Goal: Information Seeking & Learning: Understand process/instructions

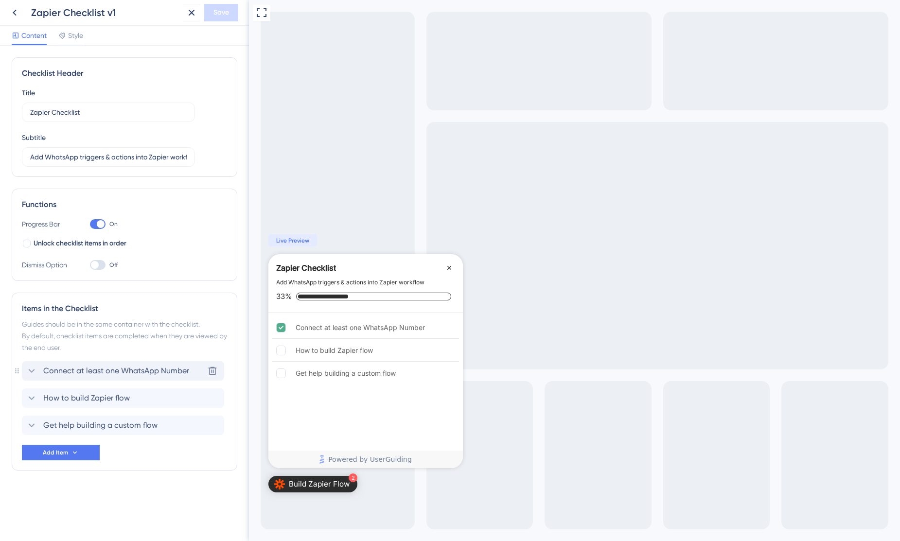
click at [96, 370] on span "Connect at least one WhatsApp Number" at bounding box center [116, 371] width 146 height 12
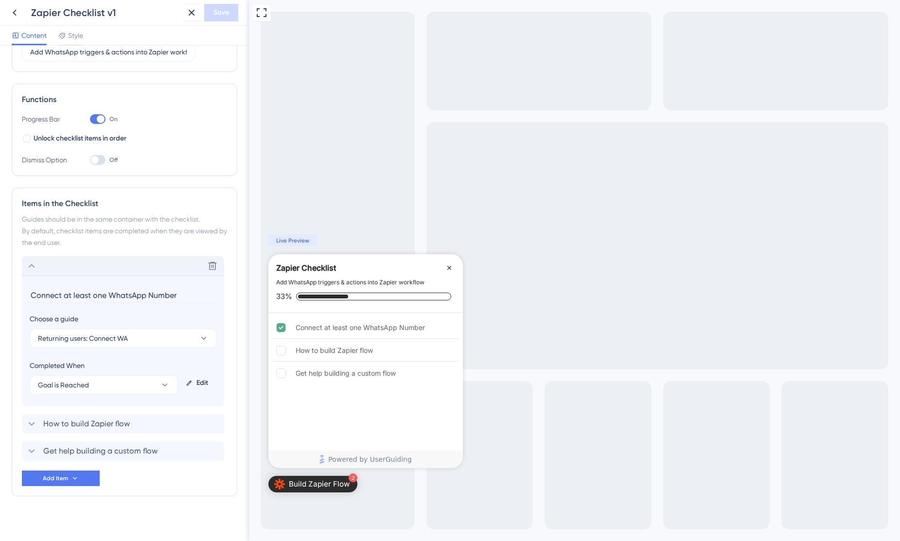
scroll to position [111, 0]
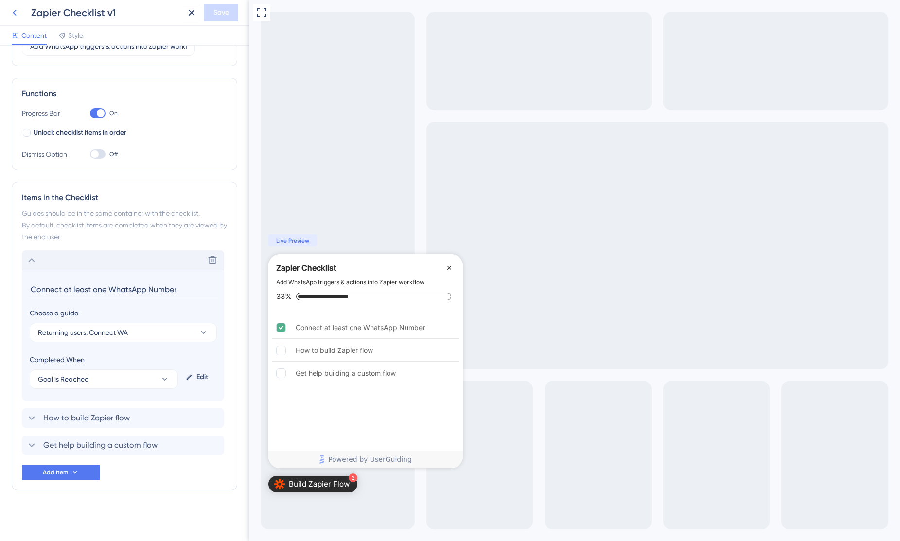
click at [12, 15] on icon at bounding box center [15, 13] width 12 height 12
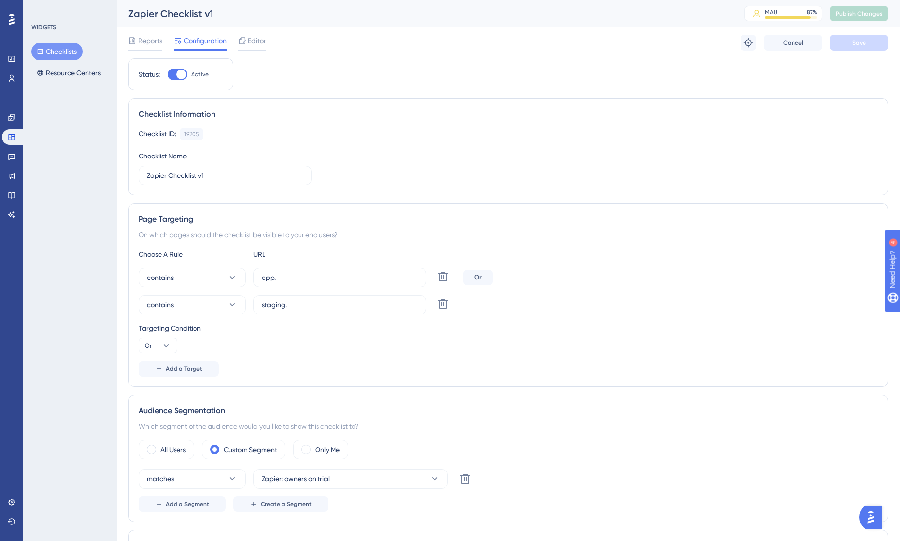
click at [62, 49] on button "Checklists" at bounding box center [57, 52] width 52 height 18
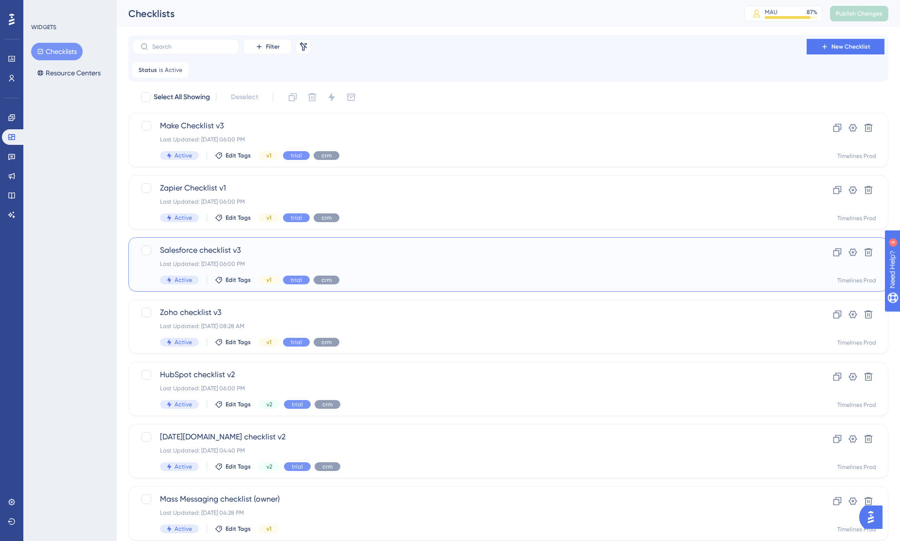
click at [185, 249] on span "Salesforce checklist v3" at bounding box center [469, 251] width 619 height 12
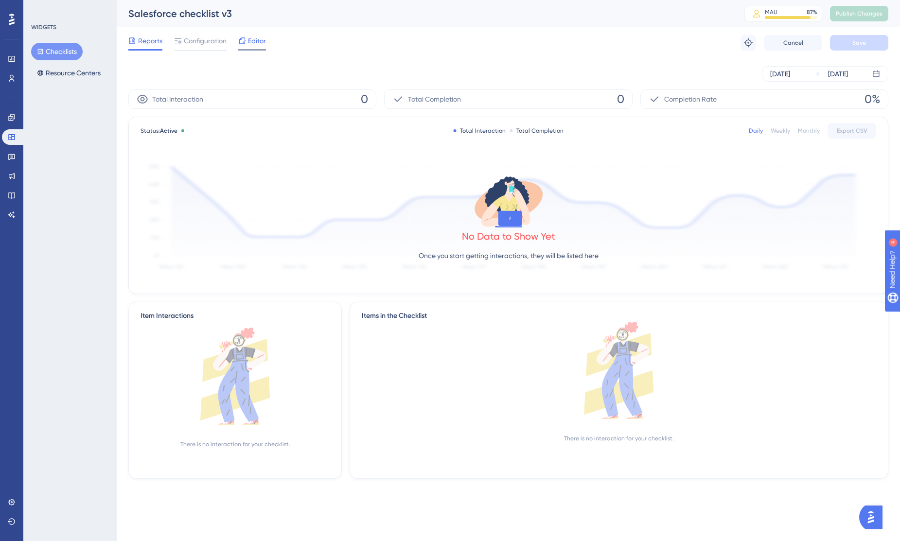
click at [261, 46] on span "Editor" at bounding box center [257, 41] width 18 height 12
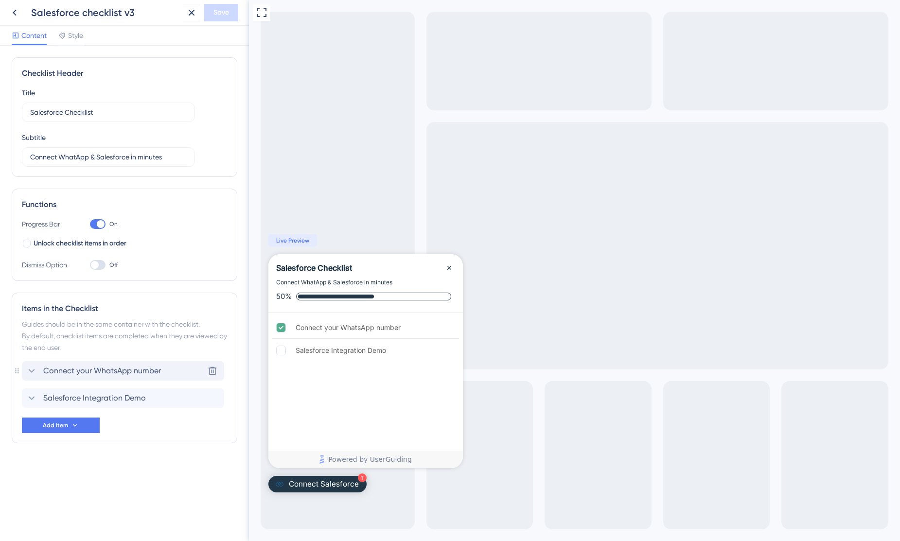
click at [110, 369] on span "Connect your WhatsApp number" at bounding box center [102, 371] width 118 height 12
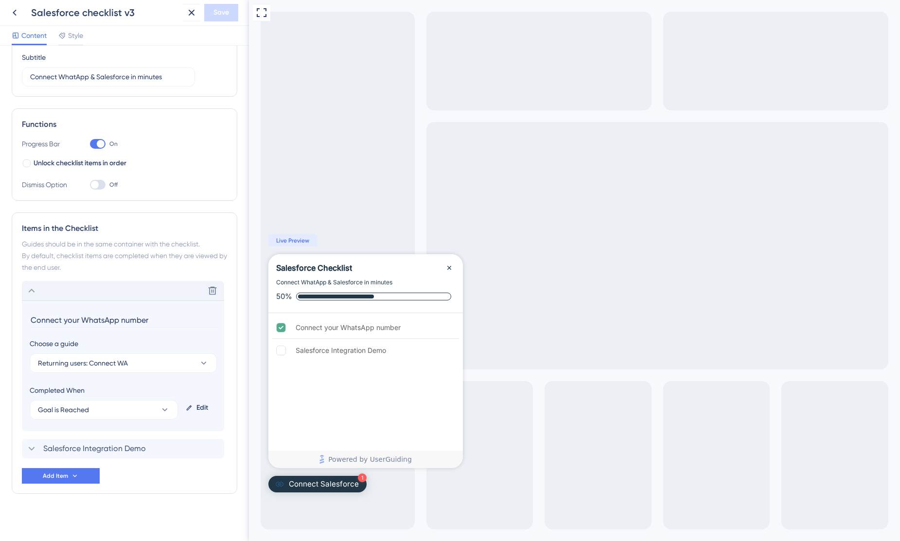
scroll to position [84, 0]
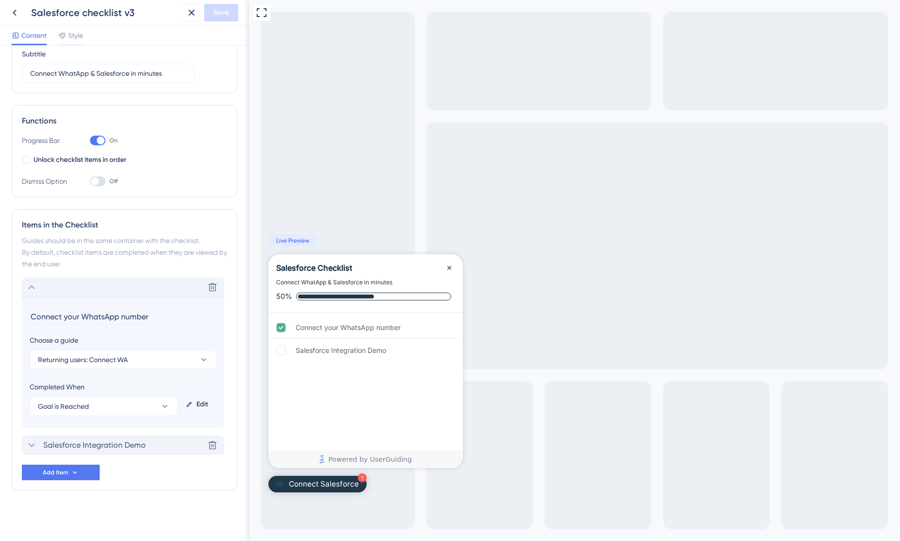
click at [108, 448] on span "Salesforce Integration Demo" at bounding box center [94, 446] width 103 height 12
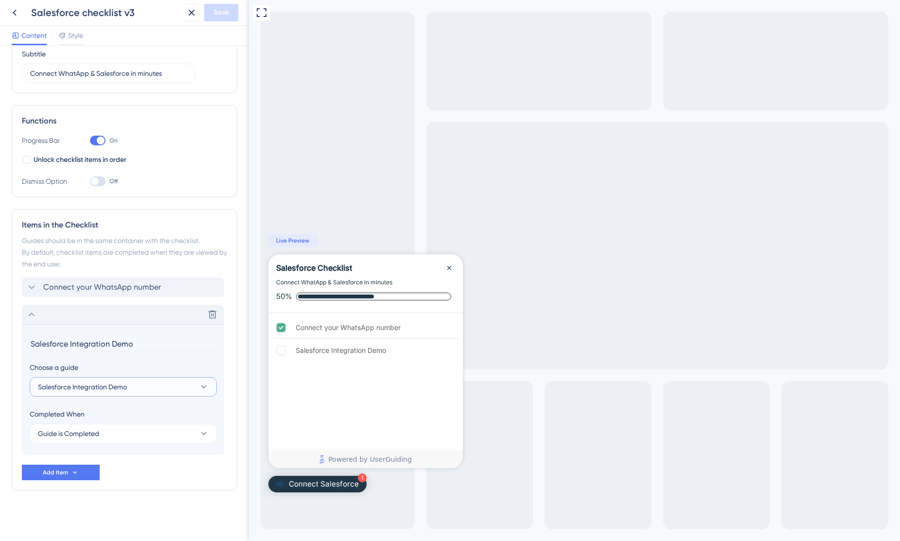
click at [110, 388] on span "Salesforce Integration Demo" at bounding box center [82, 387] width 89 height 12
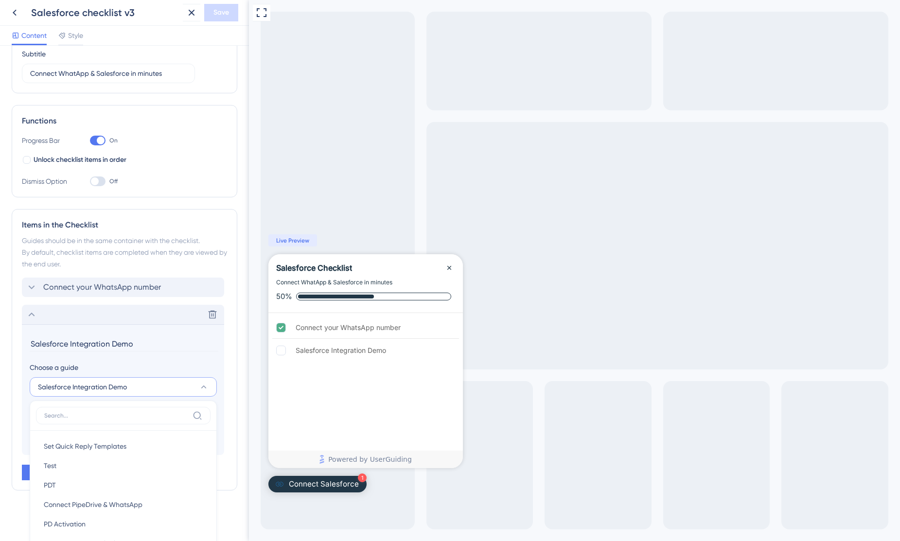
scroll to position [281, 0]
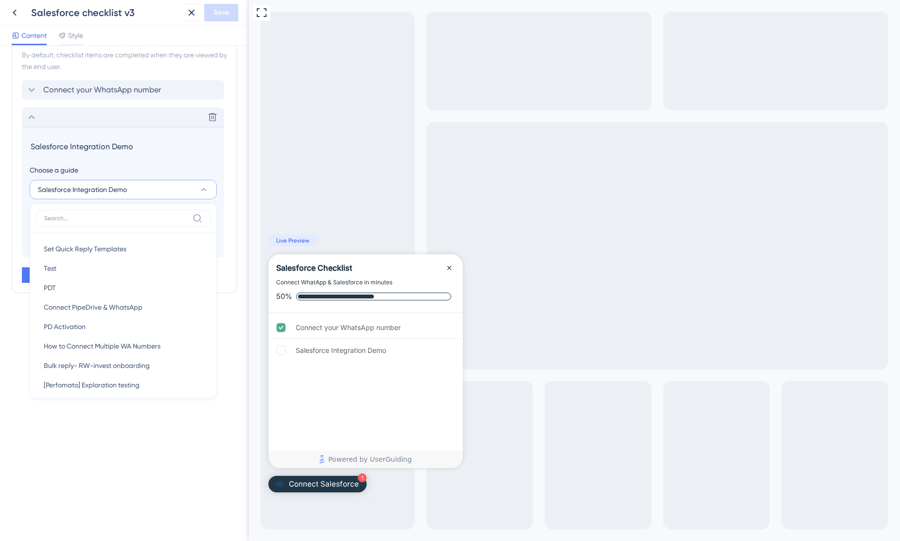
click at [194, 459] on div "Checklist Header Title Salesforce Checklist Subtitle Connect WhatApp & Salesfor…" at bounding box center [124, 294] width 249 height 496
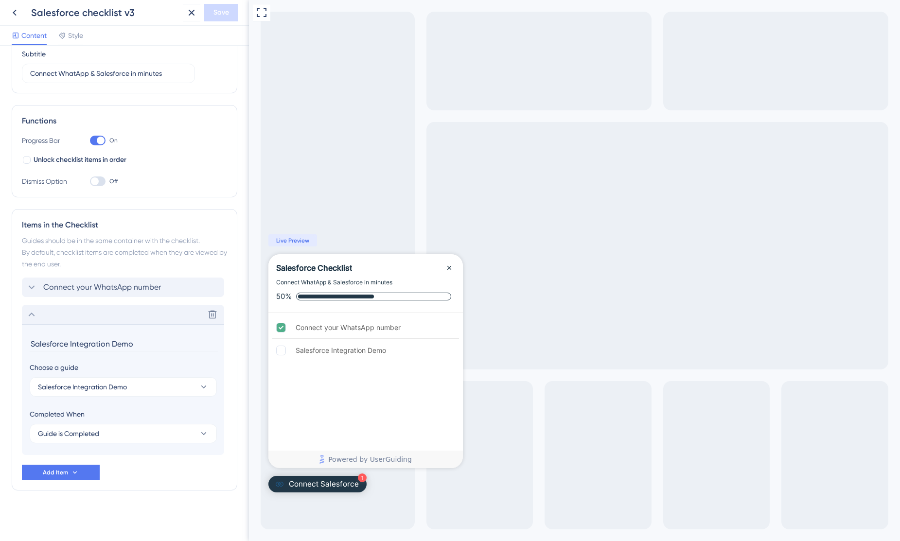
scroll to position [84, 0]
click at [16, 18] on icon at bounding box center [15, 13] width 12 height 12
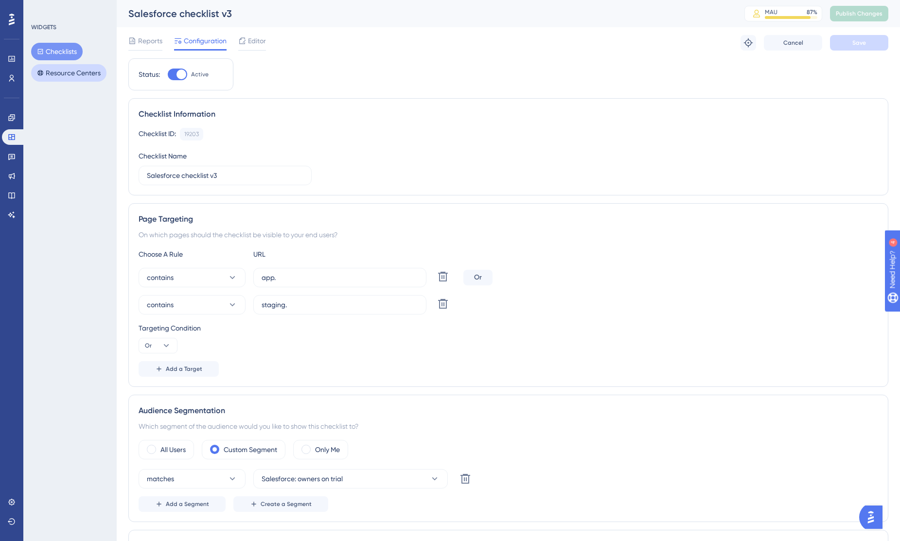
click at [60, 72] on button "Resource Centers" at bounding box center [68, 73] width 75 height 18
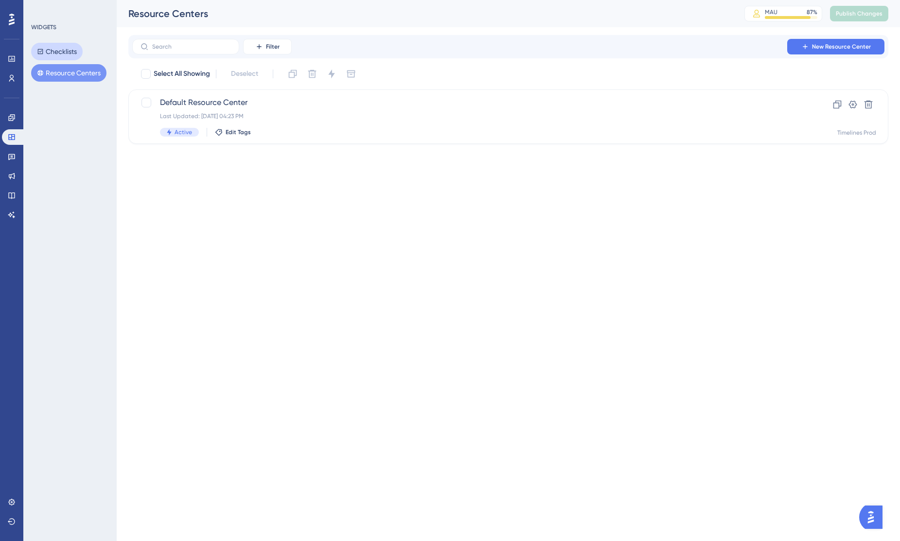
click at [62, 51] on button "Checklists" at bounding box center [57, 52] width 52 height 18
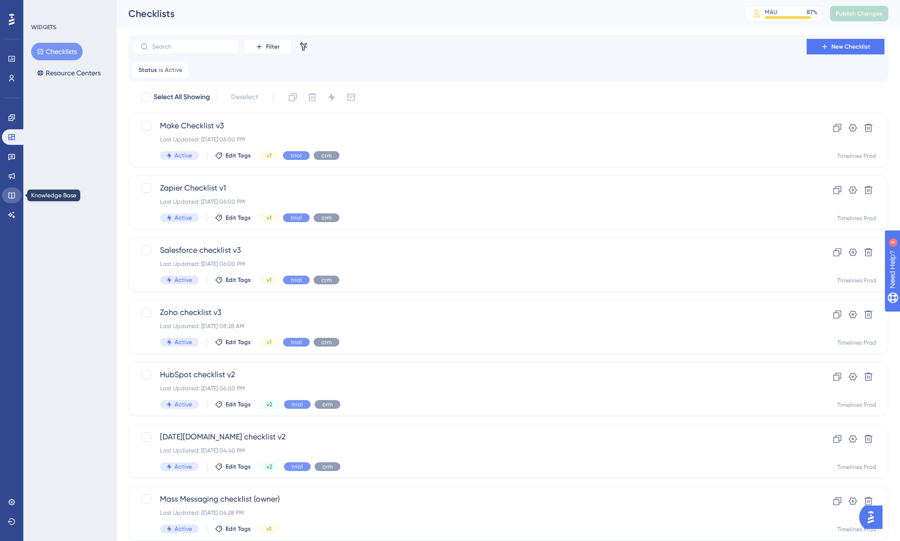
click at [13, 192] on icon at bounding box center [12, 196] width 8 height 8
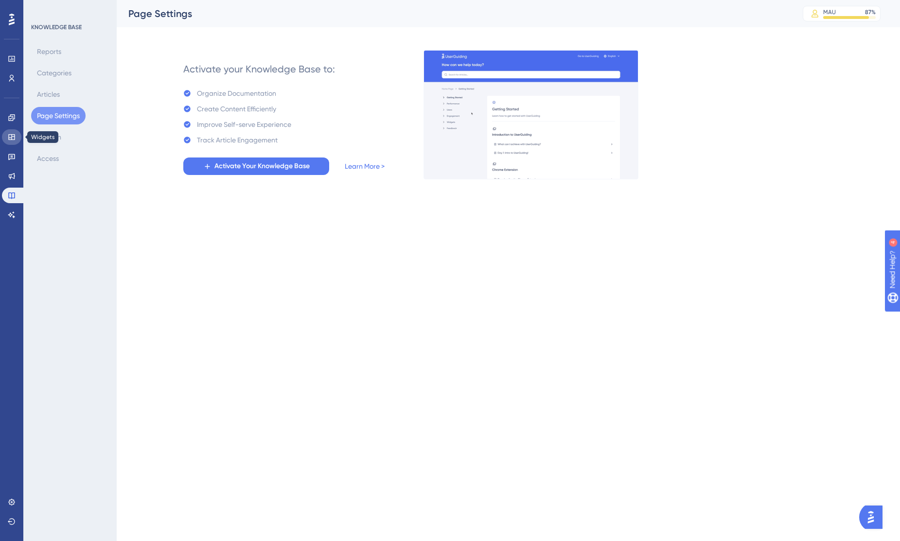
click at [14, 142] on link at bounding box center [11, 137] width 19 height 16
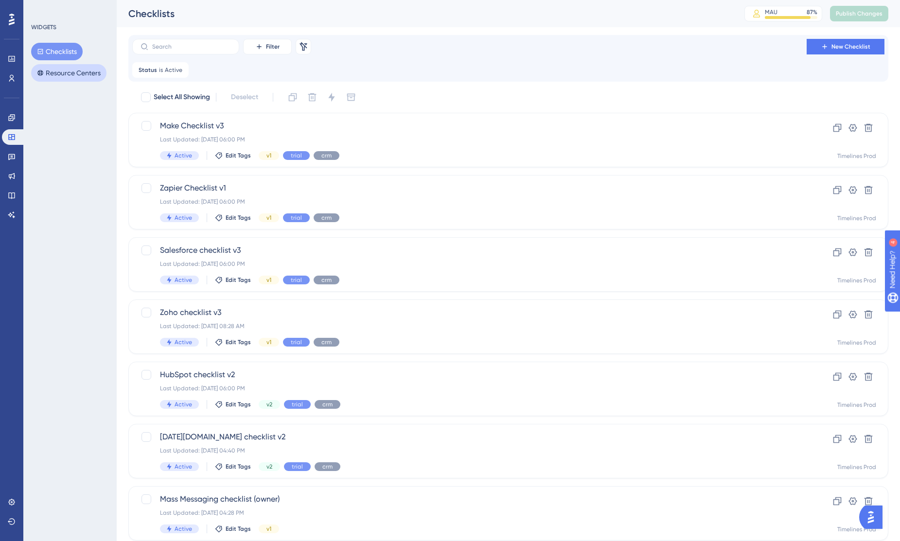
click at [71, 70] on button "Resource Centers" at bounding box center [68, 73] width 75 height 18
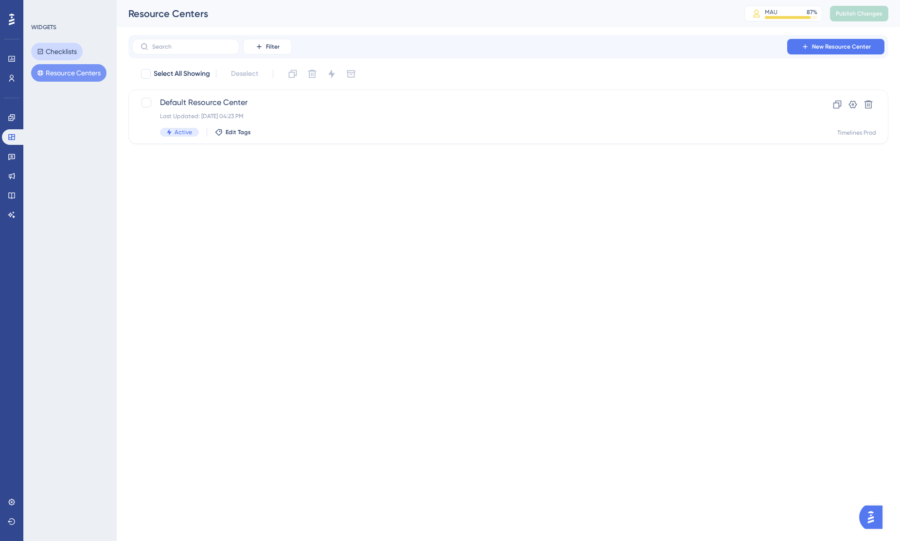
click at [66, 55] on button "Checklists" at bounding box center [57, 52] width 52 height 18
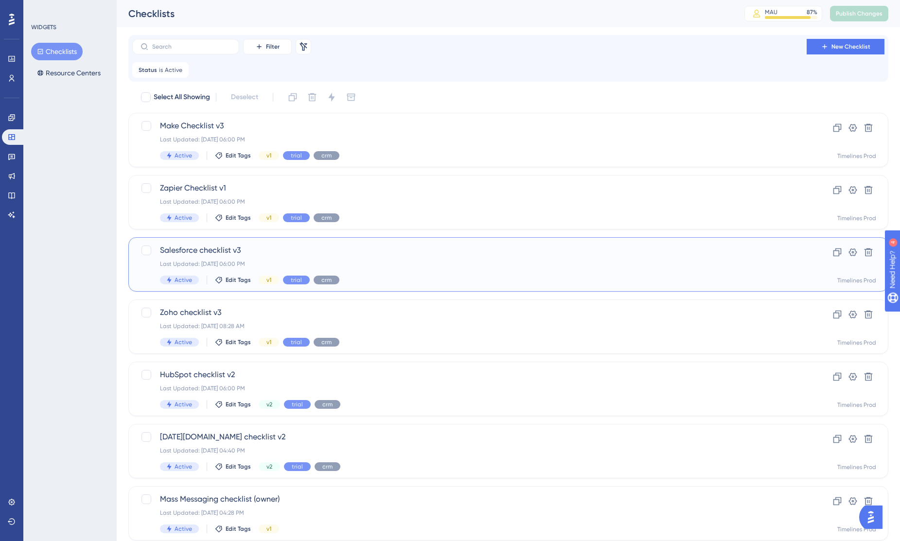
click at [196, 253] on span "Salesforce checklist v3" at bounding box center [469, 251] width 619 height 12
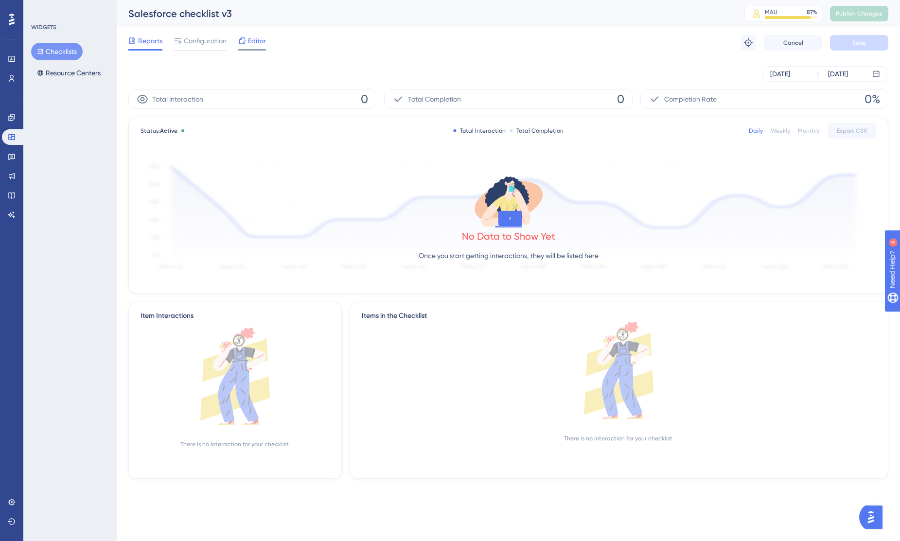
click at [258, 50] on div at bounding box center [252, 49] width 28 height 1
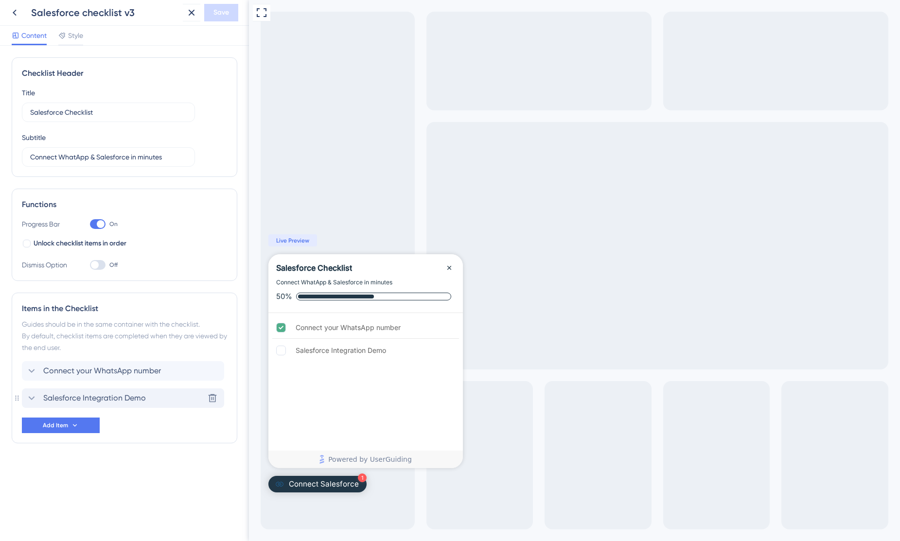
click at [136, 399] on span "Salesforce Integration Demo" at bounding box center [94, 398] width 103 height 12
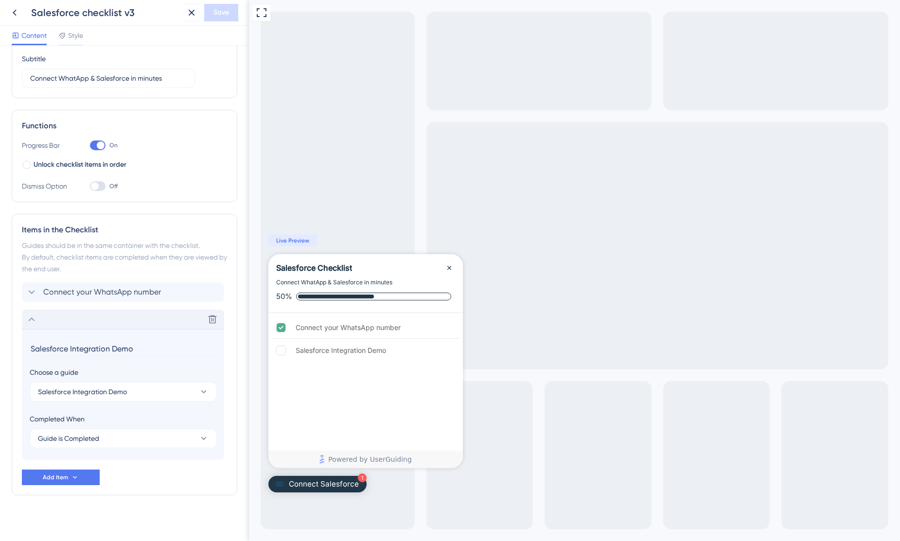
scroll to position [84, 0]
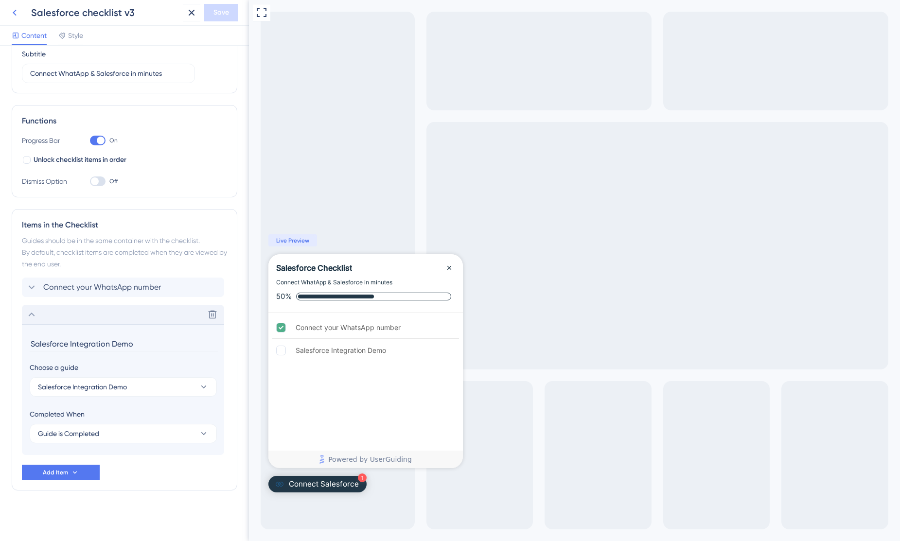
click at [9, 15] on icon at bounding box center [15, 13] width 12 height 12
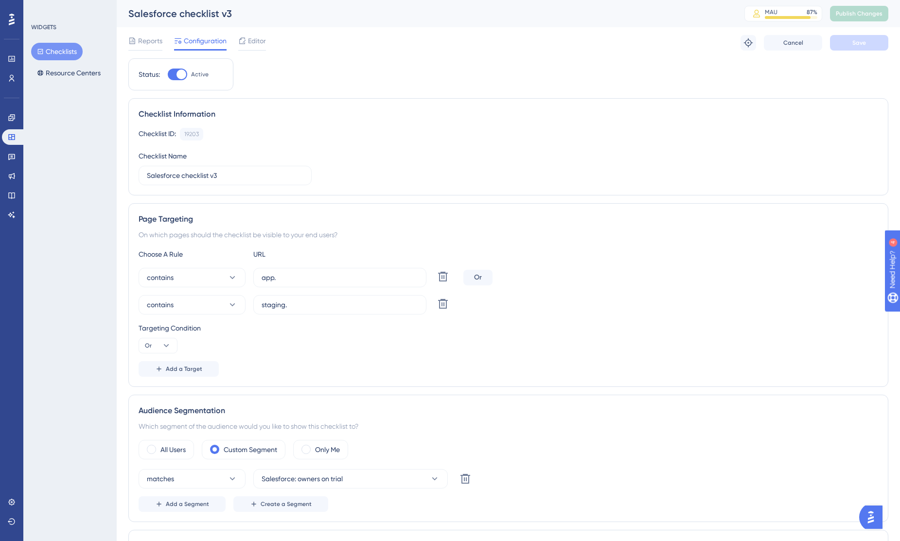
click at [61, 52] on button "Checklists" at bounding box center [57, 52] width 52 height 18
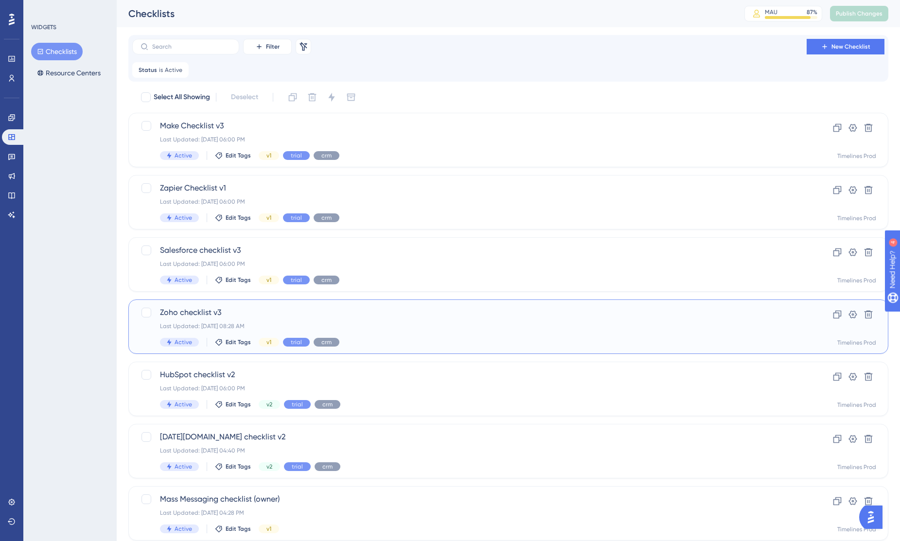
click at [198, 314] on span "Zoho checklist v3" at bounding box center [469, 313] width 619 height 12
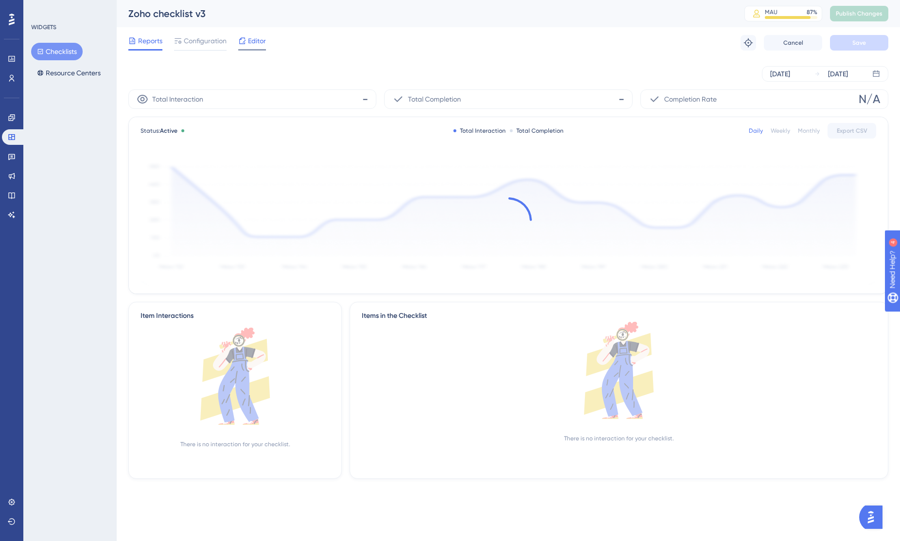
click at [258, 38] on span "Editor" at bounding box center [257, 41] width 18 height 12
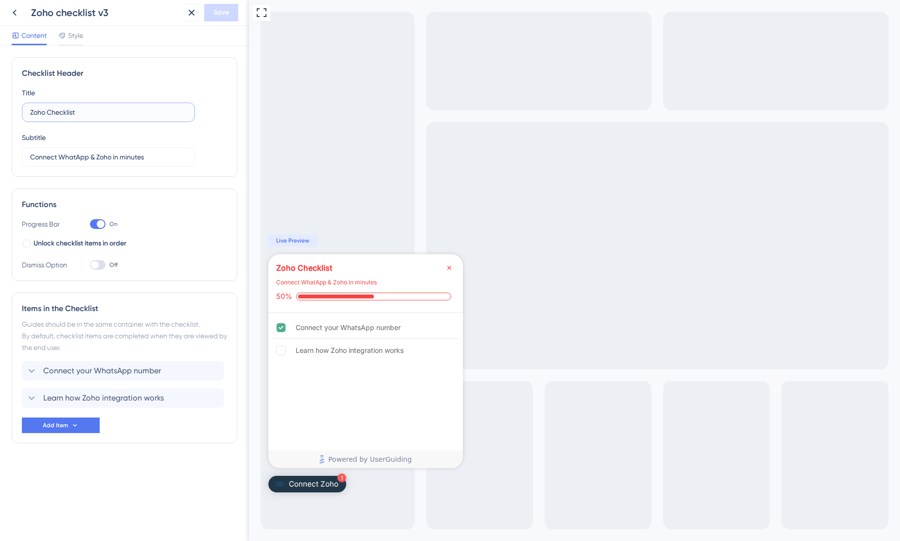
click at [158, 115] on input "Zoho Checklist" at bounding box center [108, 112] width 157 height 11
click at [96, 158] on input "Connect WhatApp & Zoho in minutes" at bounding box center [108, 157] width 157 height 11
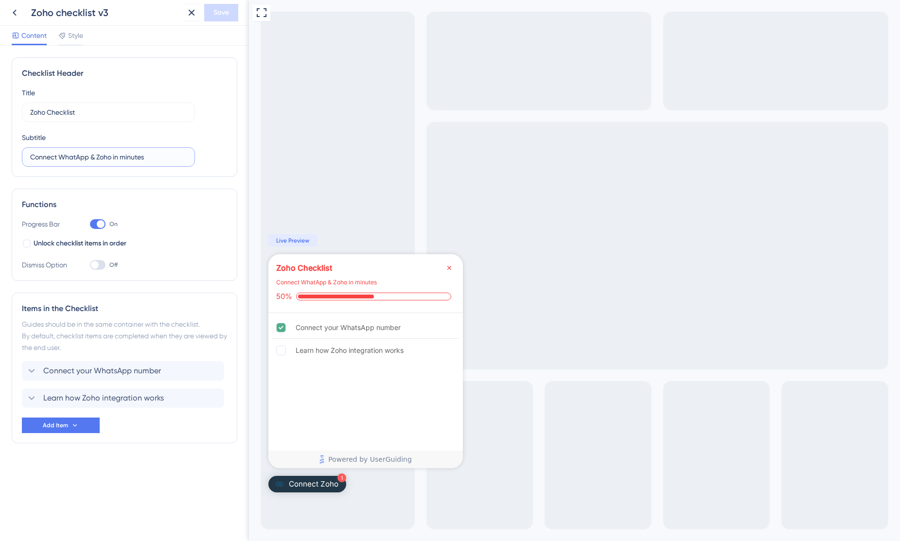
click at [96, 158] on input "Connect WhatApp & Zoho in minutes" at bounding box center [108, 157] width 157 height 11
click at [90, 369] on span "Connect your WhatsApp number" at bounding box center [102, 371] width 118 height 12
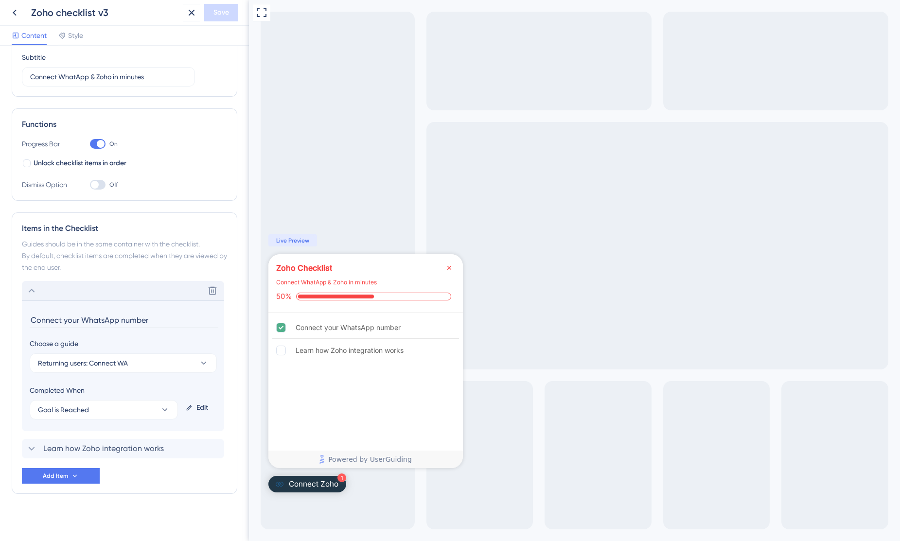
scroll to position [84, 0]
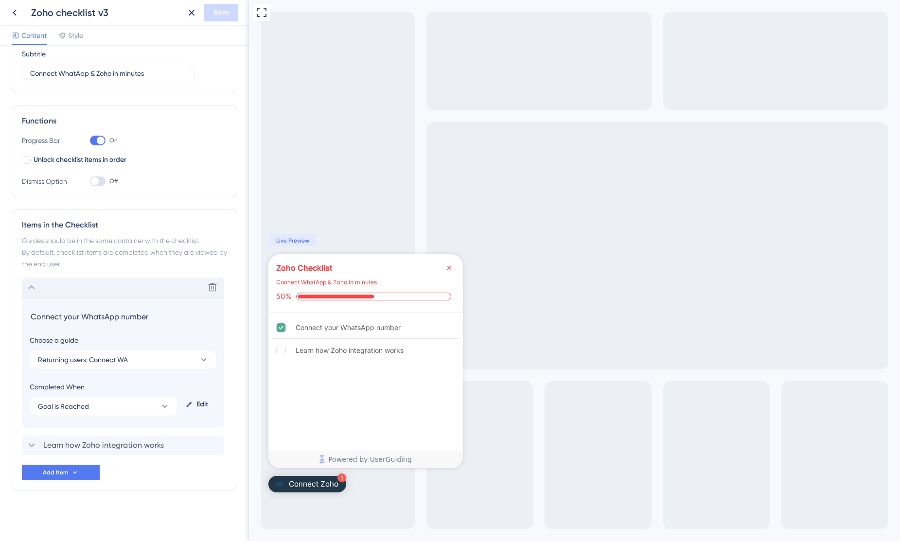
click at [90, 320] on input "Connect your WhatsApp number" at bounding box center [124, 316] width 189 height 15
click at [144, 447] on span "Learn how Zoho integration works" at bounding box center [103, 446] width 121 height 12
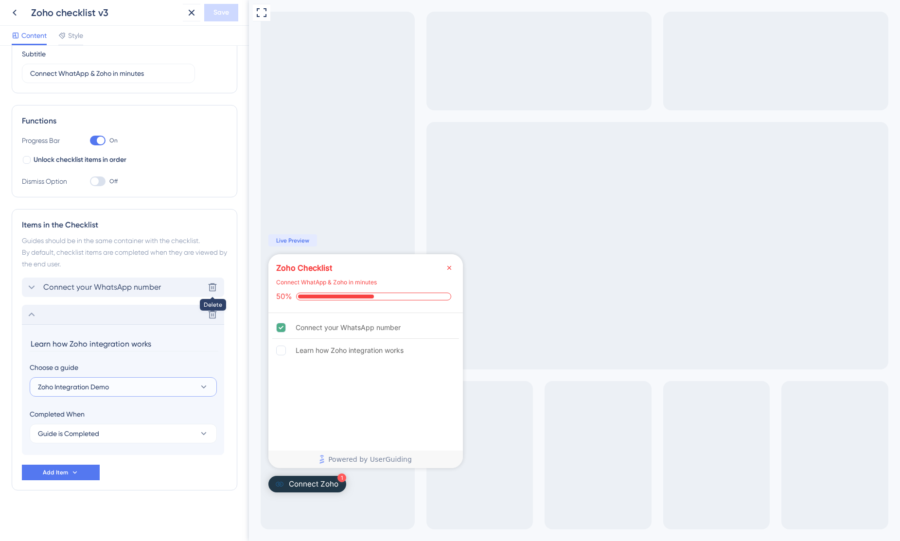
click at [139, 388] on button "Zoho Integration Demo" at bounding box center [123, 386] width 187 height 19
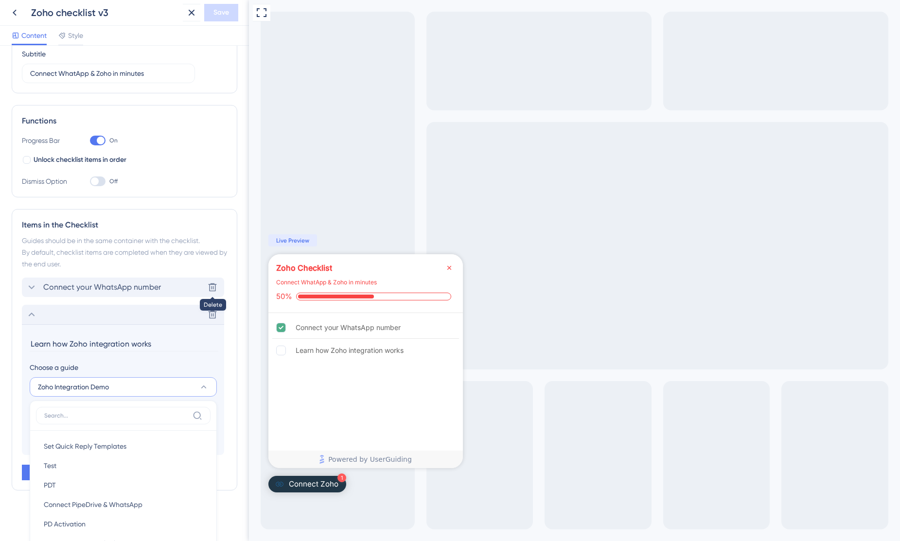
scroll to position [281, 0]
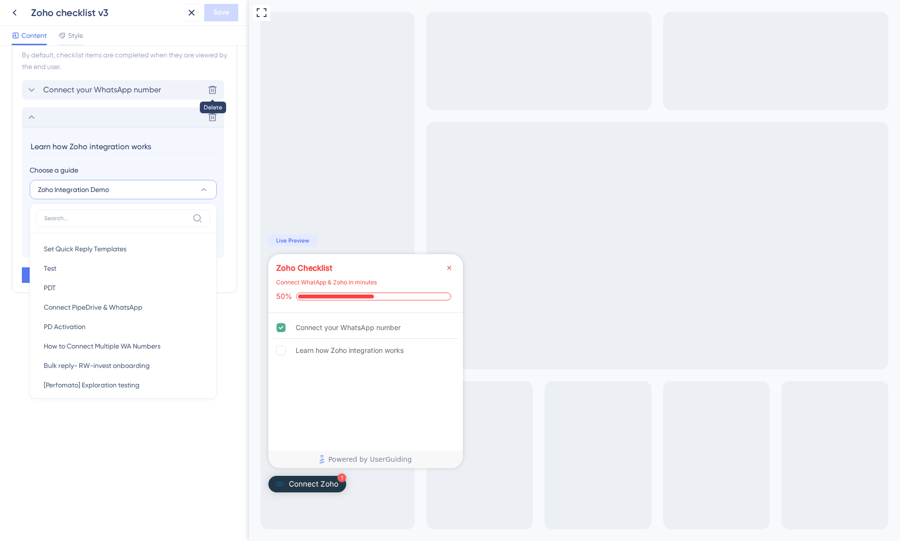
click at [160, 439] on div "Checklist Header Title Zoho Checklist Subtitle Connect WhatApp & Zoho in minute…" at bounding box center [124, 294] width 249 height 496
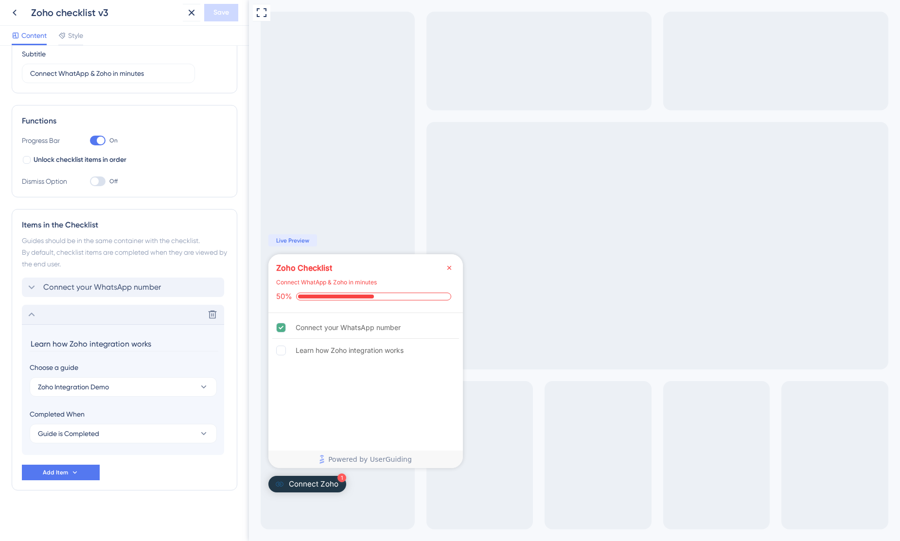
click at [96, 342] on input "Learn how Zoho integration works" at bounding box center [124, 344] width 189 height 15
click at [15, 11] on icon at bounding box center [15, 13] width 4 height 6
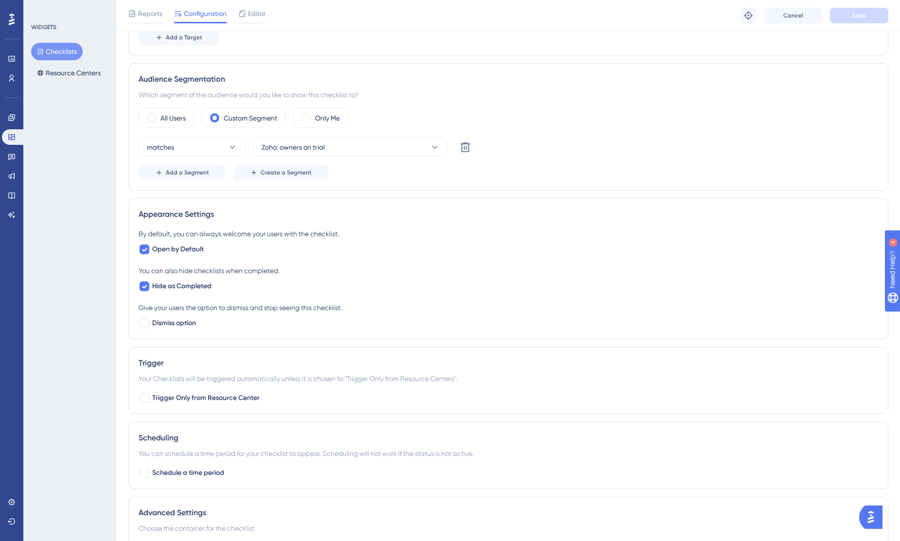
scroll to position [421, 0]
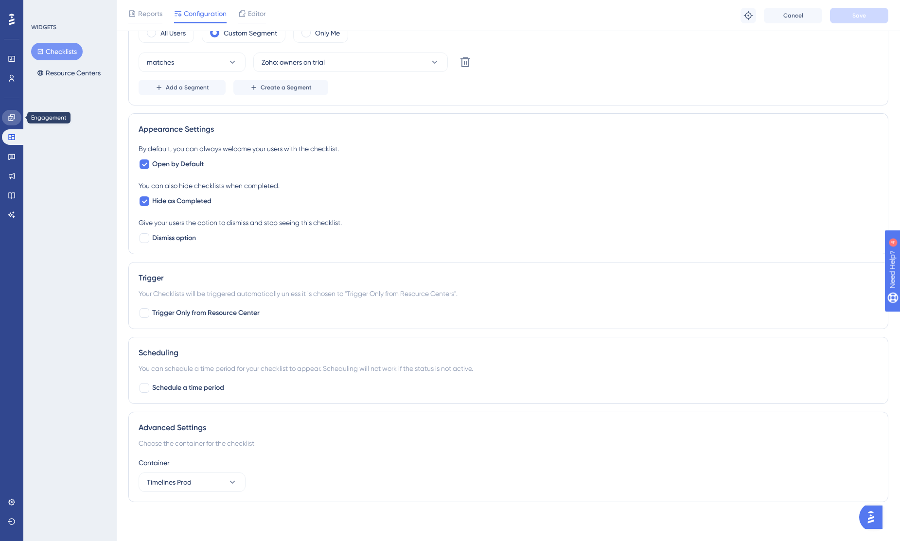
click at [10, 118] on icon at bounding box center [12, 118] width 8 height 8
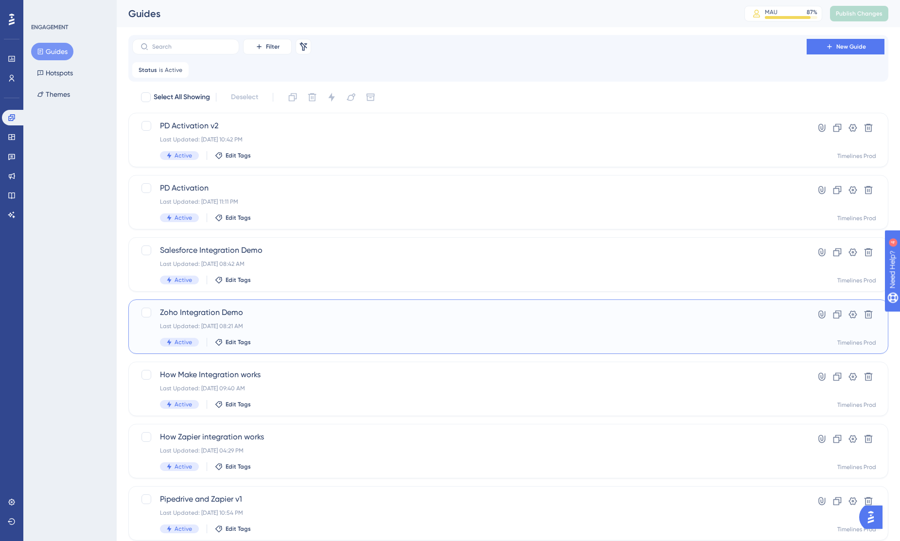
click at [222, 315] on span "Zoho Integration Demo" at bounding box center [469, 313] width 619 height 12
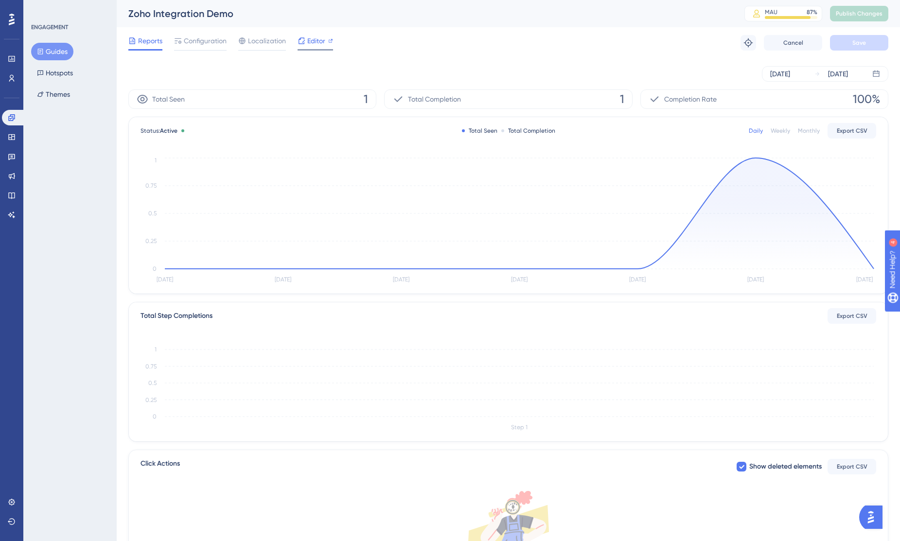
click at [321, 43] on span "Editor" at bounding box center [316, 41] width 18 height 12
click at [62, 51] on button "Guides" at bounding box center [52, 52] width 42 height 18
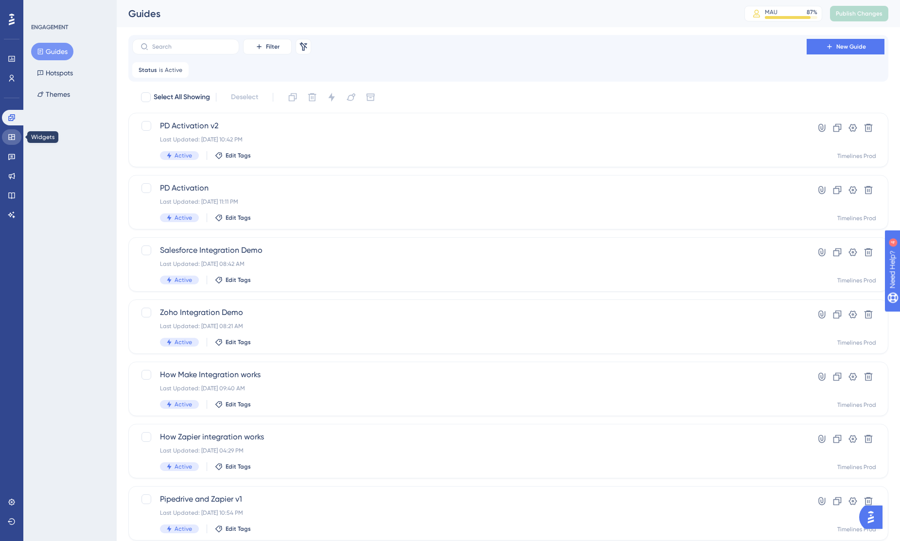
click at [18, 138] on link at bounding box center [11, 137] width 19 height 16
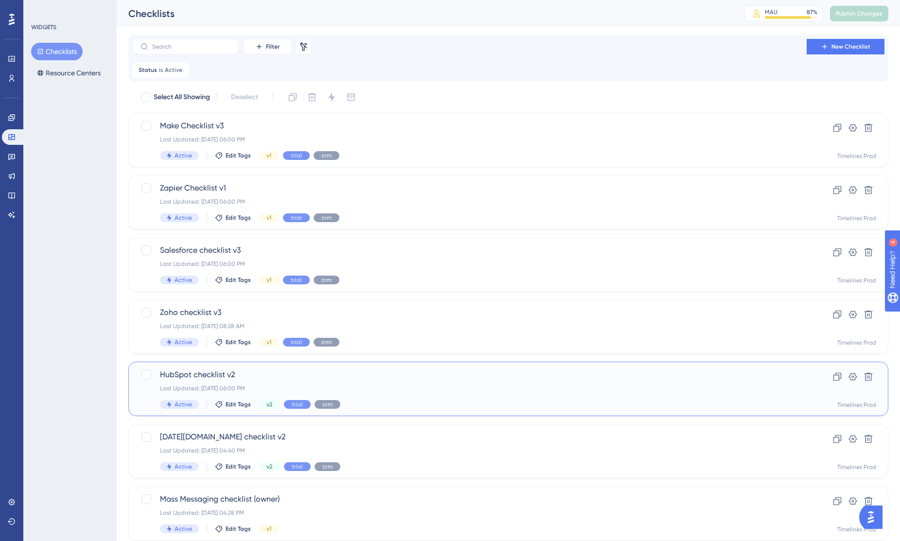
click at [197, 377] on span "HubSpot checklist v2" at bounding box center [469, 375] width 619 height 12
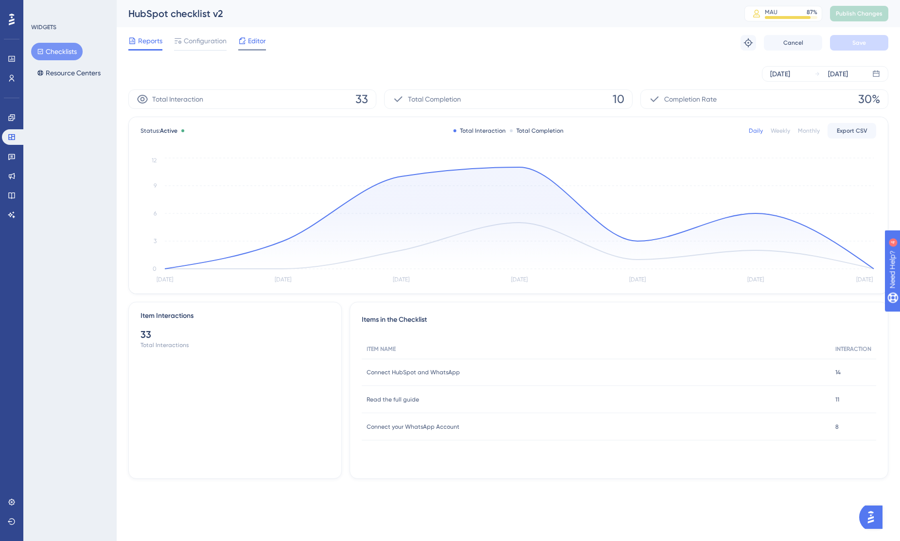
click at [252, 43] on span "Editor" at bounding box center [257, 41] width 18 height 12
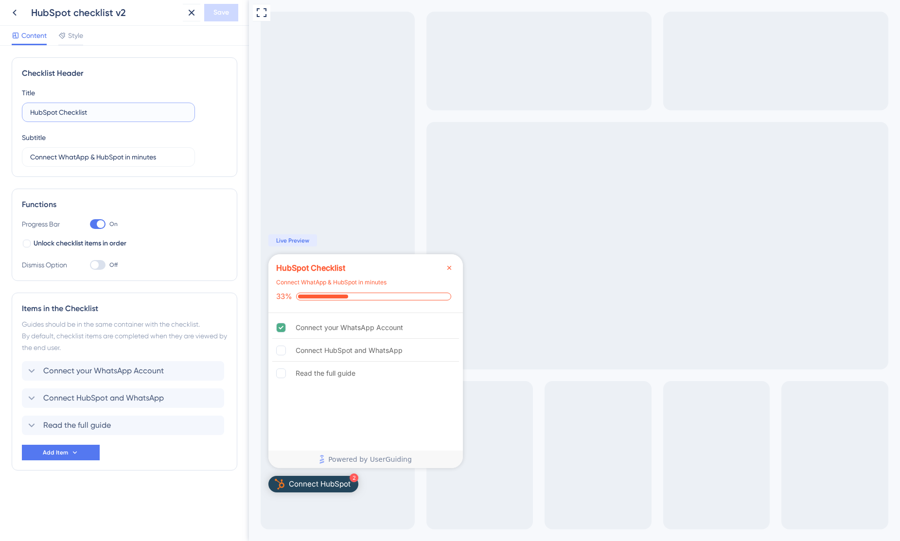
click at [140, 113] on input "HubSpot Checklist" at bounding box center [108, 112] width 157 height 11
click at [326, 281] on div "Connect WhatApp & HubSpot in minutes" at bounding box center [331, 283] width 110 height 10
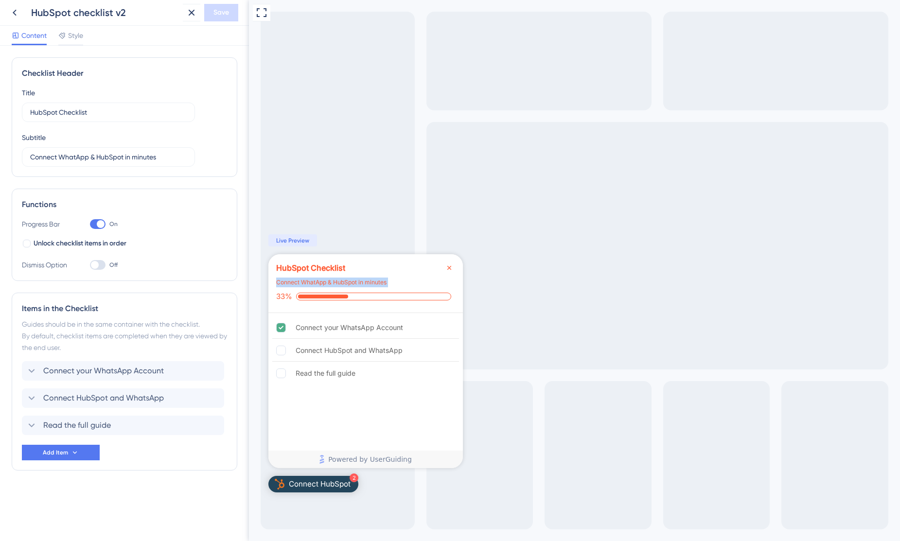
click at [326, 281] on div "Connect WhatApp & HubSpot in minutes" at bounding box center [331, 283] width 110 height 10
copy div "Connect WhatApp & HubSpot in minutes"
drag, startPoint x: 295, startPoint y: 351, endPoint x: 406, endPoint y: 349, distance: 110.9
click at [407, 349] on div "Connect HubSpot and WhatsApp" at bounding box center [365, 351] width 187 height 22
copy div "Connect HubSpot and WhatsApp"
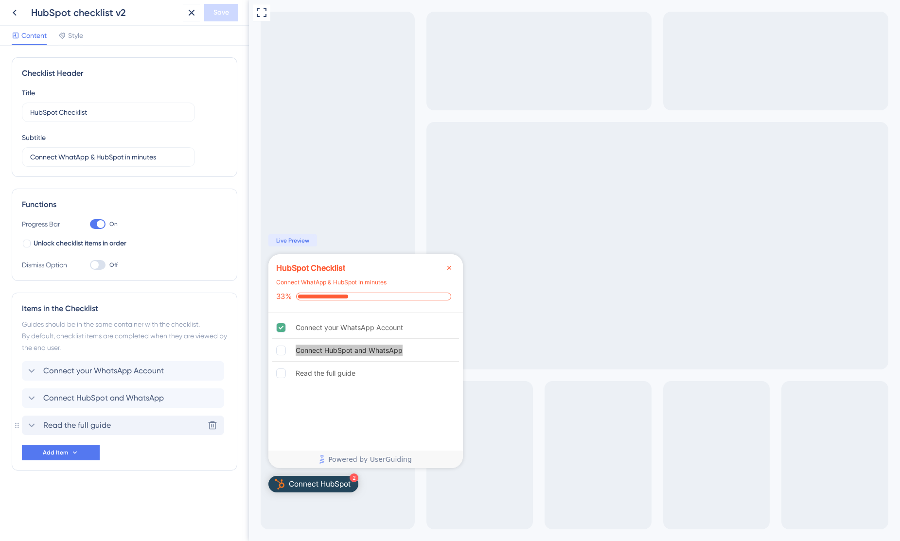
click at [114, 423] on div "Read the full guide Delete" at bounding box center [123, 425] width 202 height 19
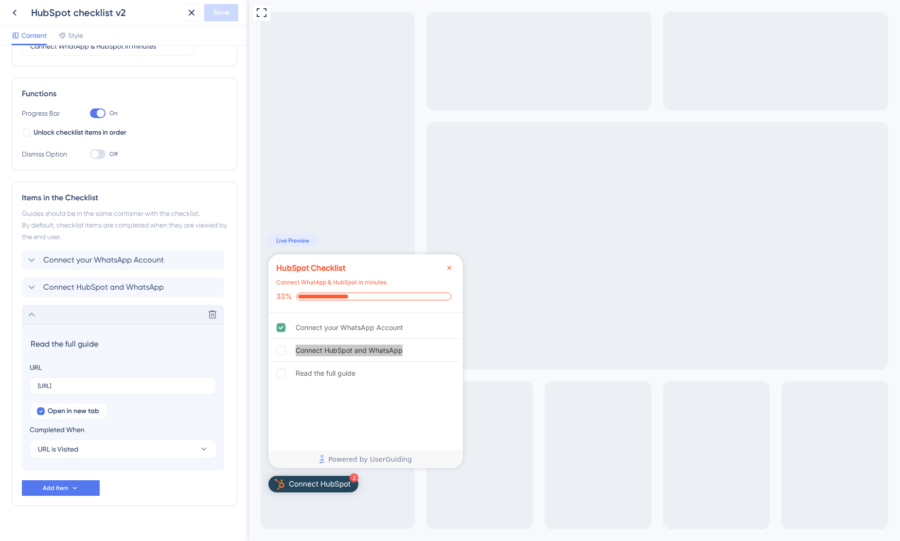
scroll to position [126, 0]
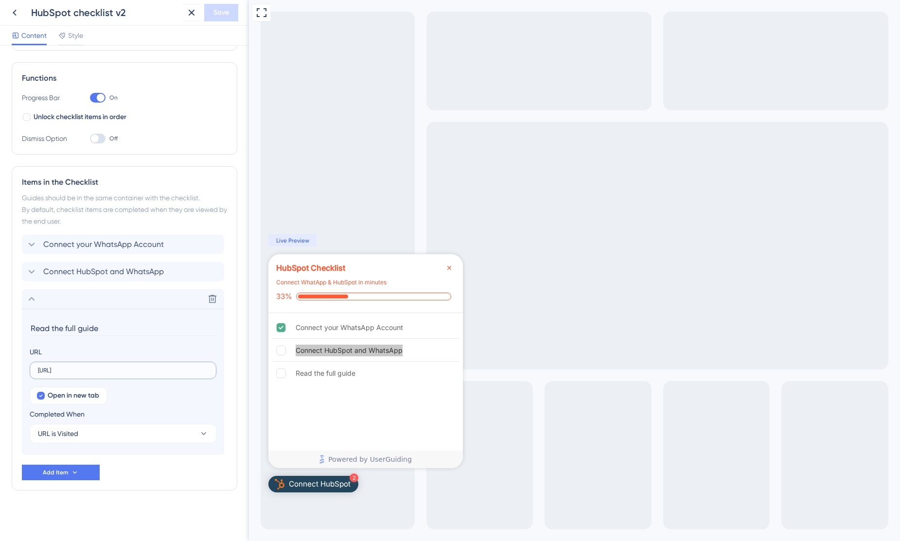
click at [106, 369] on input "[URL]" at bounding box center [123, 370] width 170 height 7
click at [16, 17] on icon at bounding box center [15, 13] width 12 height 12
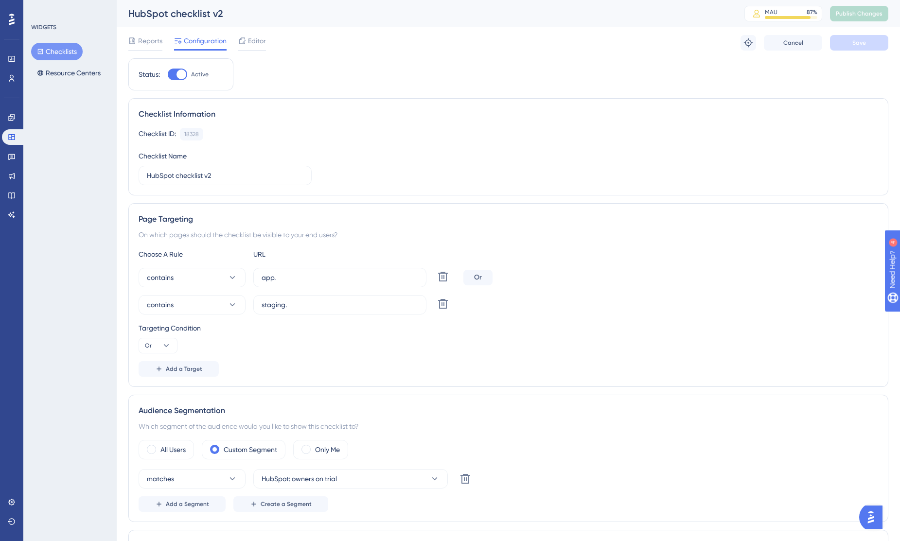
click at [59, 48] on button "Checklists" at bounding box center [57, 52] width 52 height 18
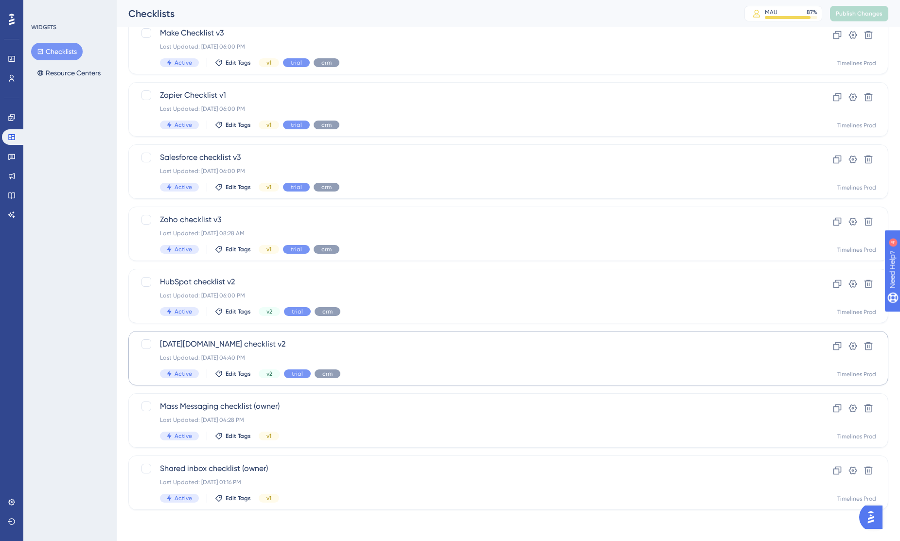
scroll to position [87, 0]
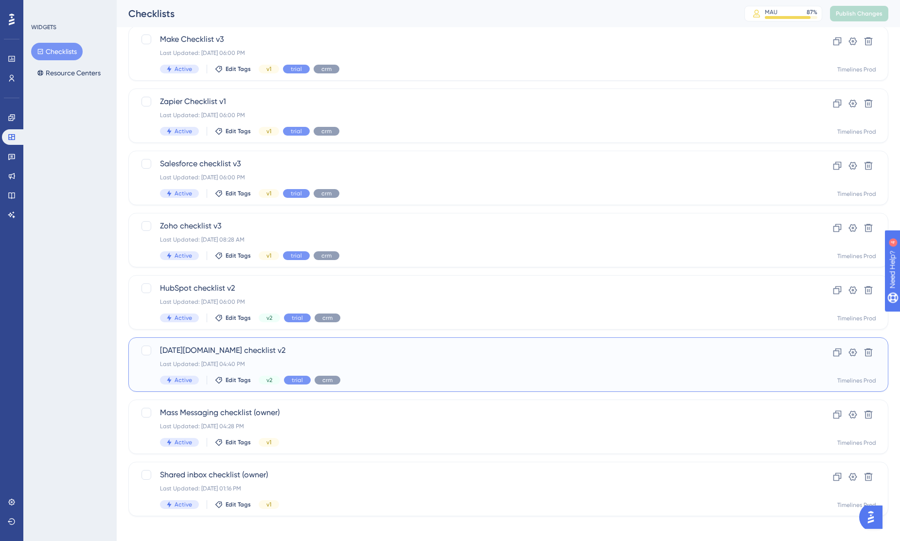
click at [279, 358] on div "[DATE][DOMAIN_NAME] checklist v2 Last Updated: [DATE] 04:40 PM Active Edit Tags…" at bounding box center [469, 365] width 619 height 40
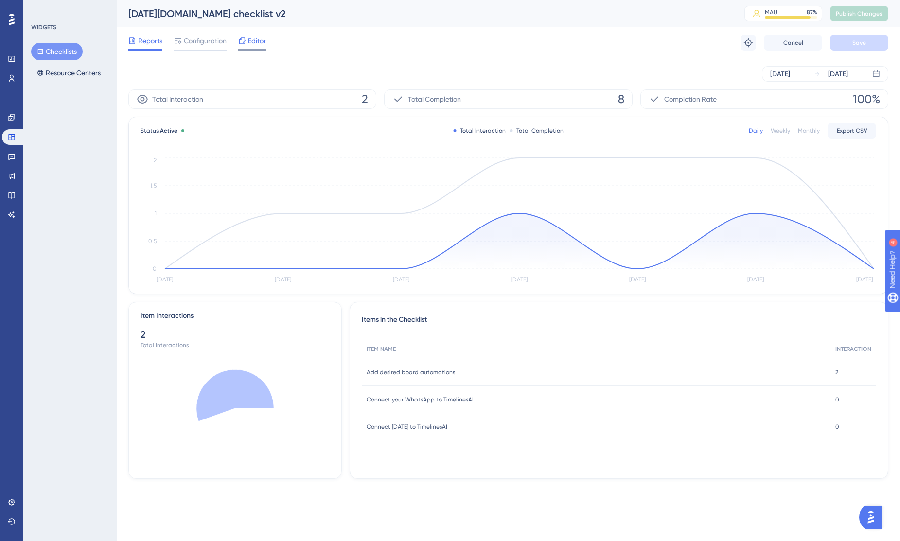
click at [255, 43] on span "Editor" at bounding box center [257, 41] width 18 height 12
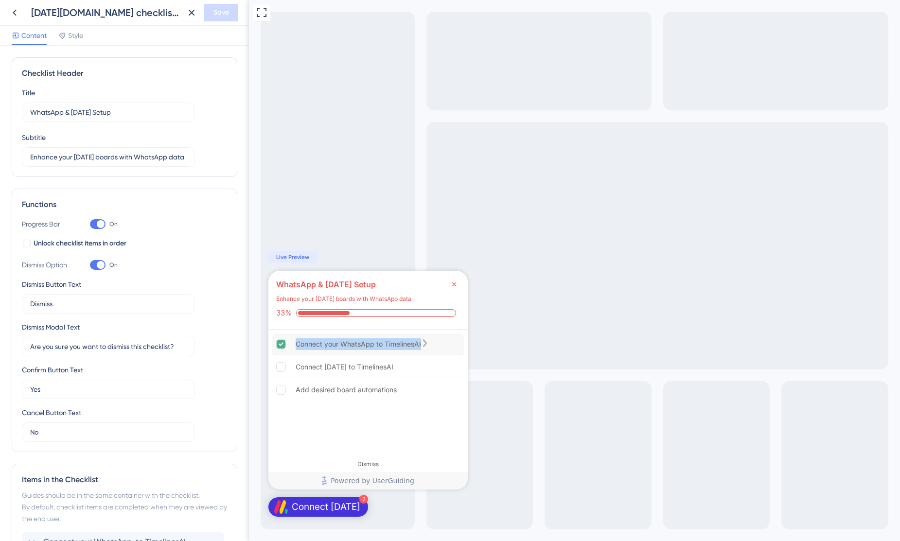
drag, startPoint x: 429, startPoint y: 344, endPoint x: 293, endPoint y: 339, distance: 136.7
click at [293, 339] on div "Connect your WhatsApp to TimelinesAI" at bounding box center [368, 345] width 192 height 22
copy div "Connect your WhatsApp to TimelinesAI"
click at [95, 114] on input "WhatsApp & [DATE] Setup" at bounding box center [108, 112] width 157 height 11
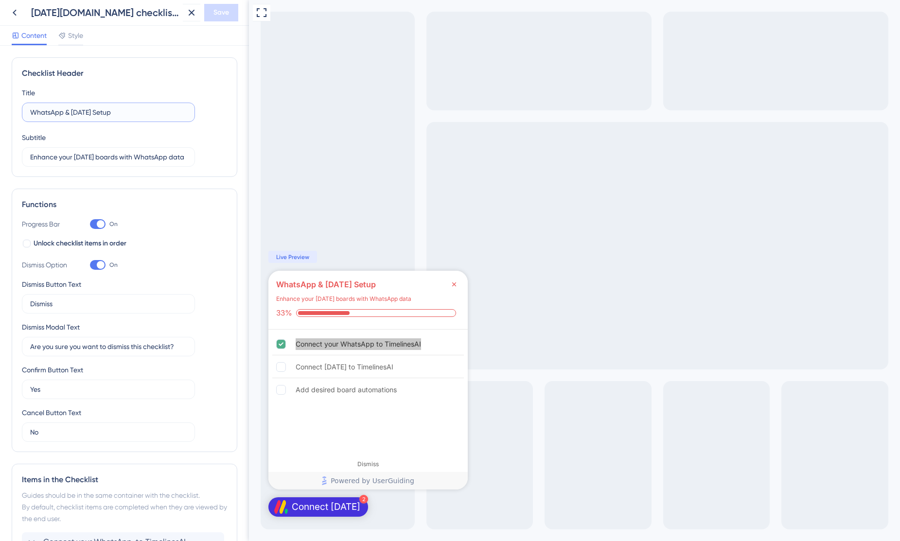
click at [95, 114] on input "WhatsApp & [DATE] Setup" at bounding box center [108, 112] width 157 height 11
click at [12, 11] on icon at bounding box center [15, 13] width 12 height 12
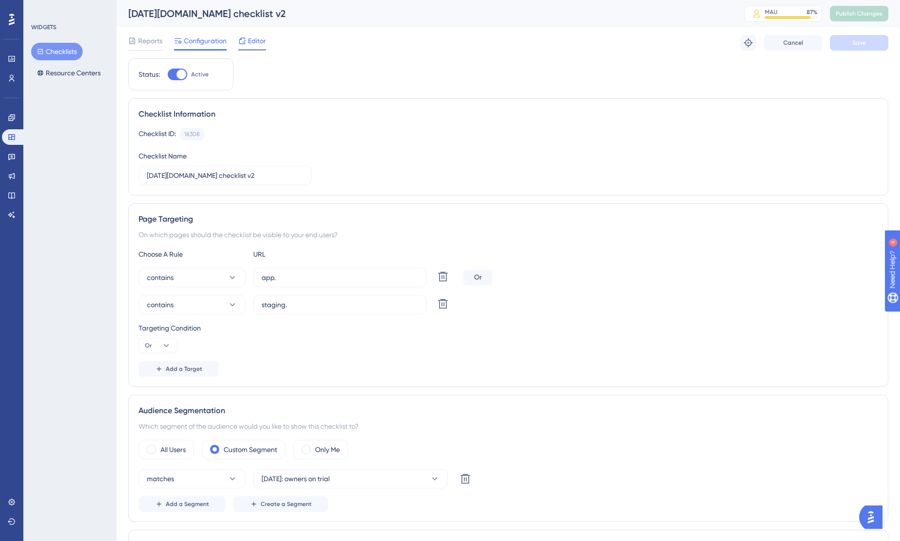
click at [254, 42] on span "Editor" at bounding box center [257, 41] width 18 height 12
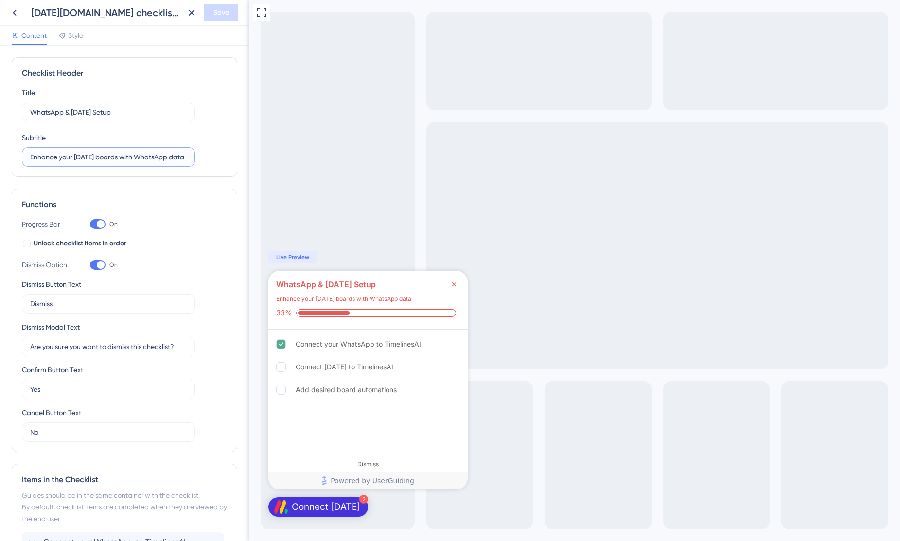
click at [86, 153] on input "Enhance your [DATE] boards with WhatsApp data" at bounding box center [108, 157] width 157 height 11
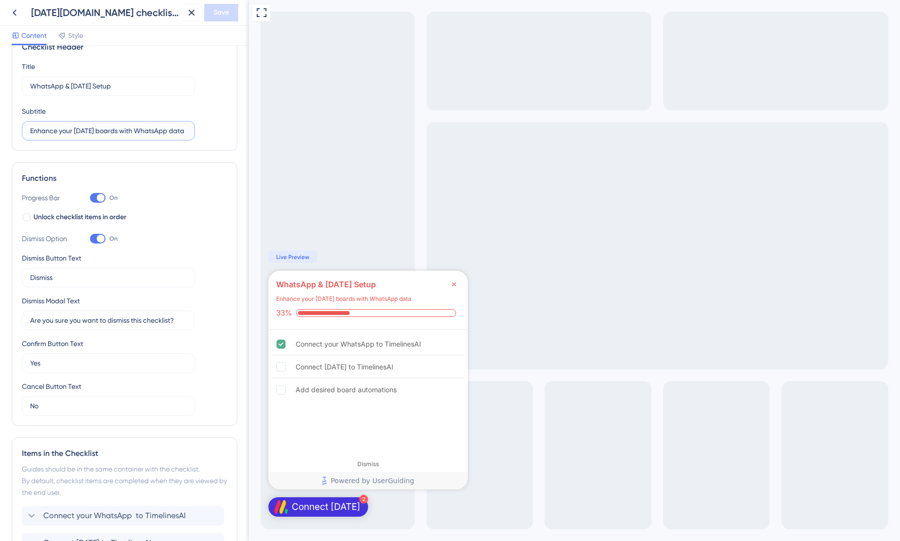
scroll to position [151, 0]
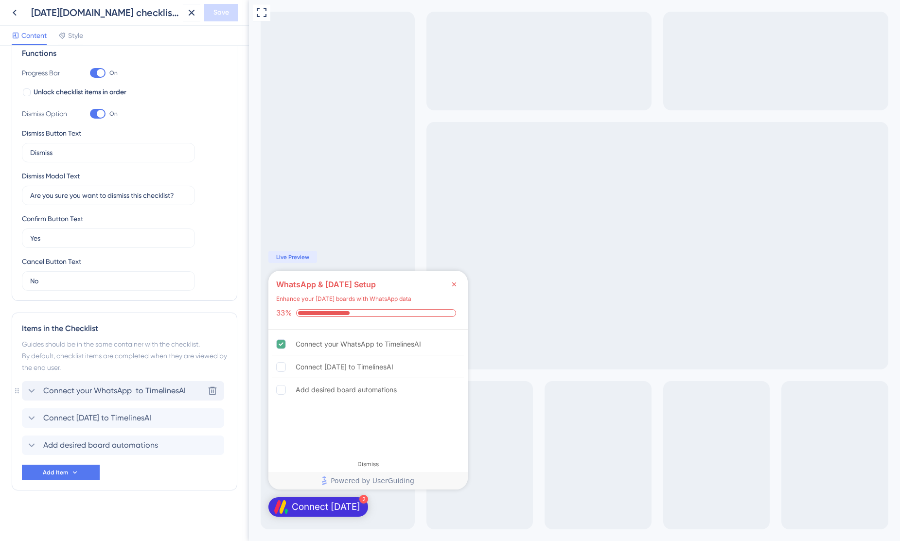
click at [135, 391] on span "Connect your WhatsApp to TimelinesAI" at bounding box center [114, 391] width 142 height 12
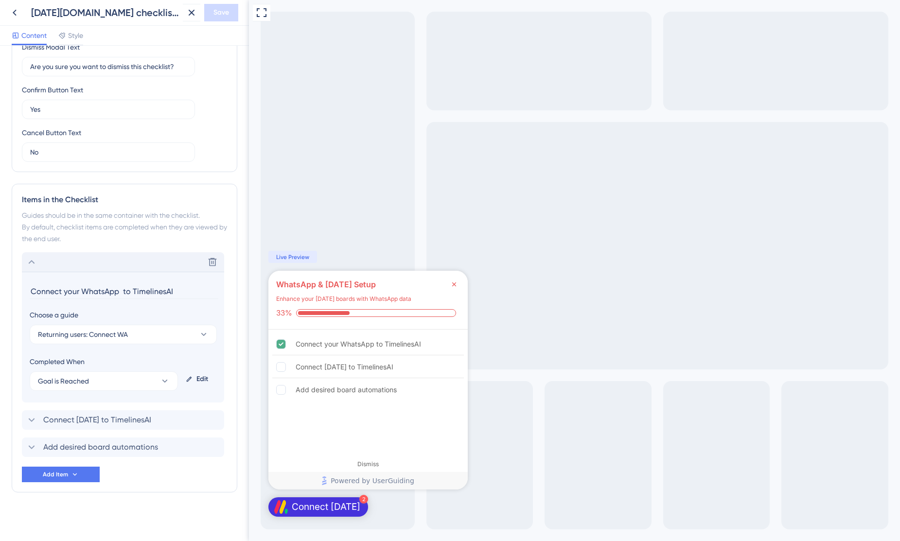
scroll to position [282, 0]
click at [305, 343] on div "Connect your WhatsApp to TimelinesAI" at bounding box center [358, 344] width 125 height 12
drag, startPoint x: 431, startPoint y: 343, endPoint x: 287, endPoint y: 341, distance: 144.0
click at [287, 341] on div "Connect your WhatsApp to TimelinesAI" at bounding box center [368, 345] width 192 height 22
copy div "Connect your WhatsApp to TimelinesAI"
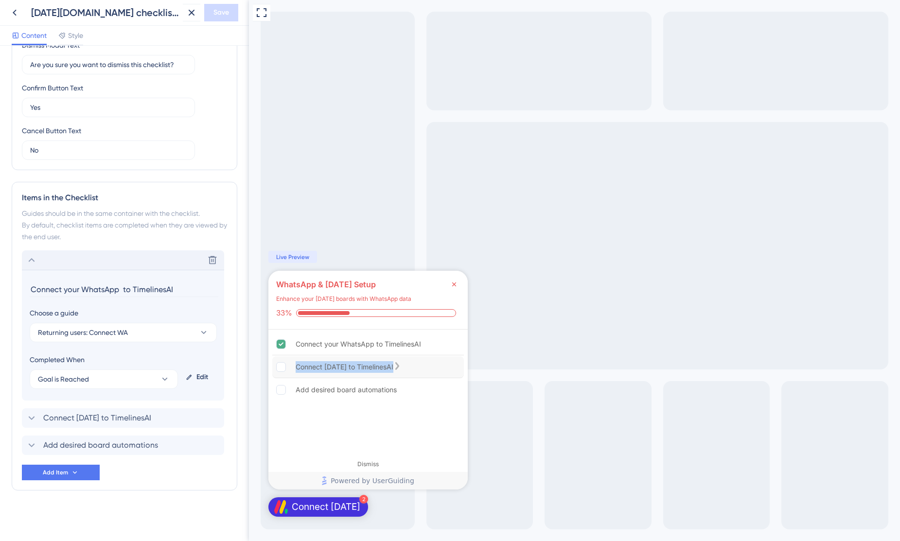
drag, startPoint x: 410, startPoint y: 370, endPoint x: 293, endPoint y: 369, distance: 117.2
click at [293, 369] on div "Connect [DATE] to TimelinesAI" at bounding box center [368, 367] width 192 height 22
copy div "Connect [DATE] to TimelinesAI"
click at [360, 391] on div "Add desired board automations" at bounding box center [346, 390] width 101 height 12
click at [144, 448] on span "Add desired board automations" at bounding box center [100, 446] width 115 height 12
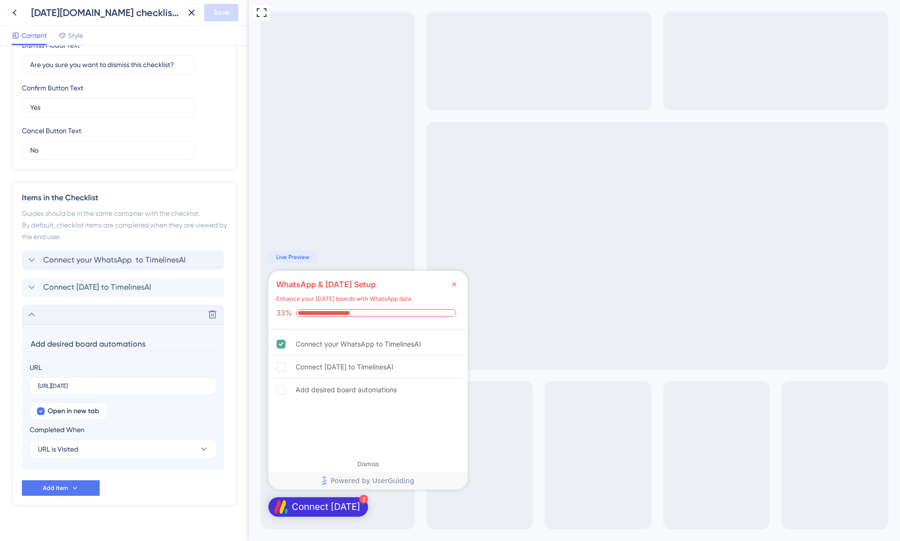
scroll to position [298, 0]
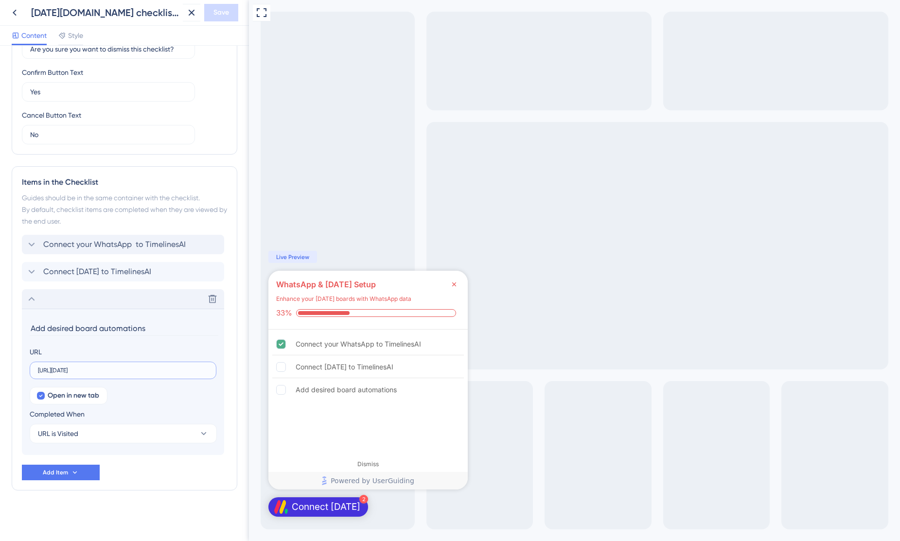
click at [96, 372] on input "[URL][DATE]" at bounding box center [123, 370] width 170 height 7
click at [135, 329] on input "Add desired board automations" at bounding box center [124, 328] width 189 height 15
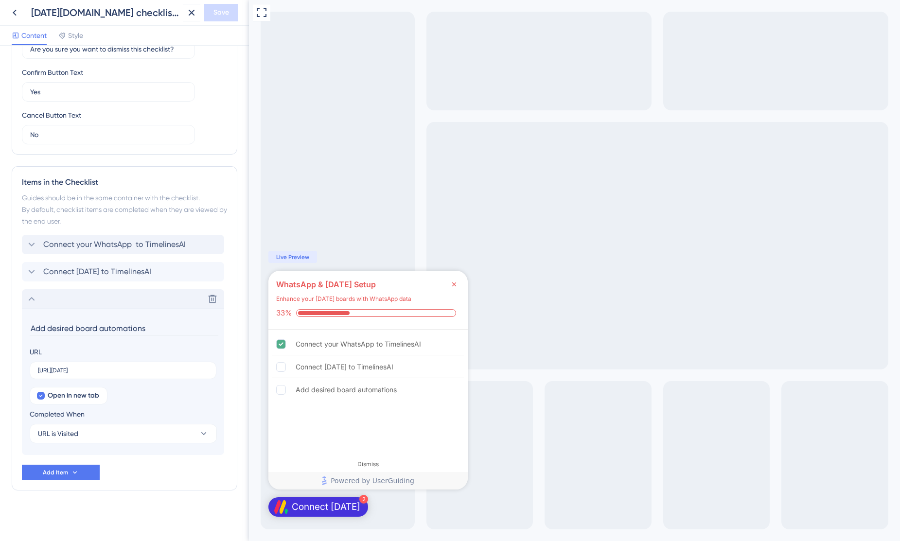
click at [135, 329] on input "Add desired board automations" at bounding box center [124, 328] width 189 height 15
click at [109, 369] on input "[URL][DATE]" at bounding box center [123, 370] width 170 height 7
click at [14, 14] on icon at bounding box center [15, 13] width 12 height 12
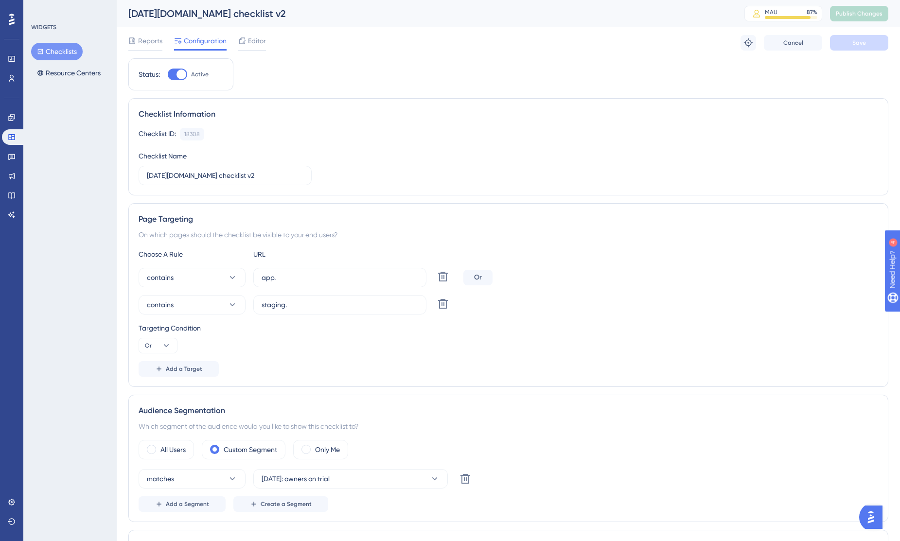
click at [67, 54] on button "Checklists" at bounding box center [57, 52] width 52 height 18
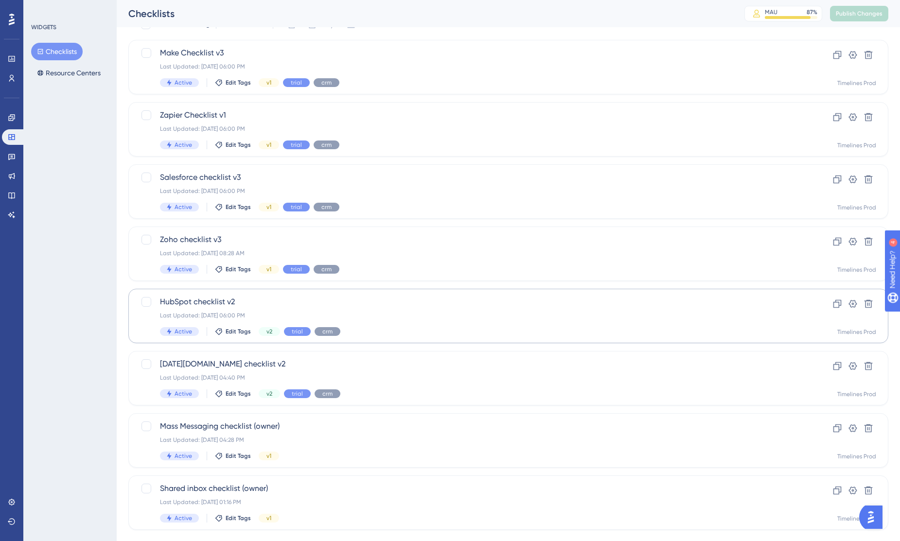
scroll to position [93, 0]
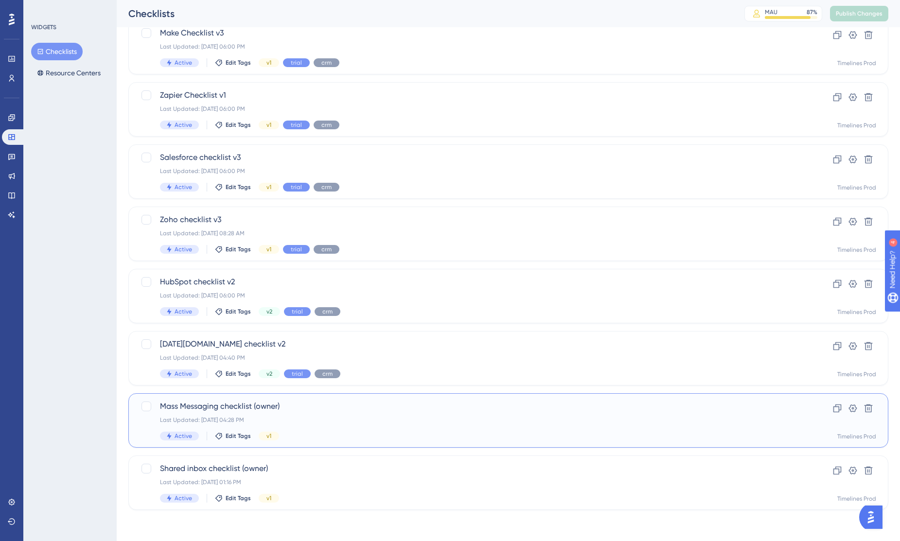
click at [236, 407] on span "Mass Messaging checklist (owner)" at bounding box center [469, 407] width 619 height 12
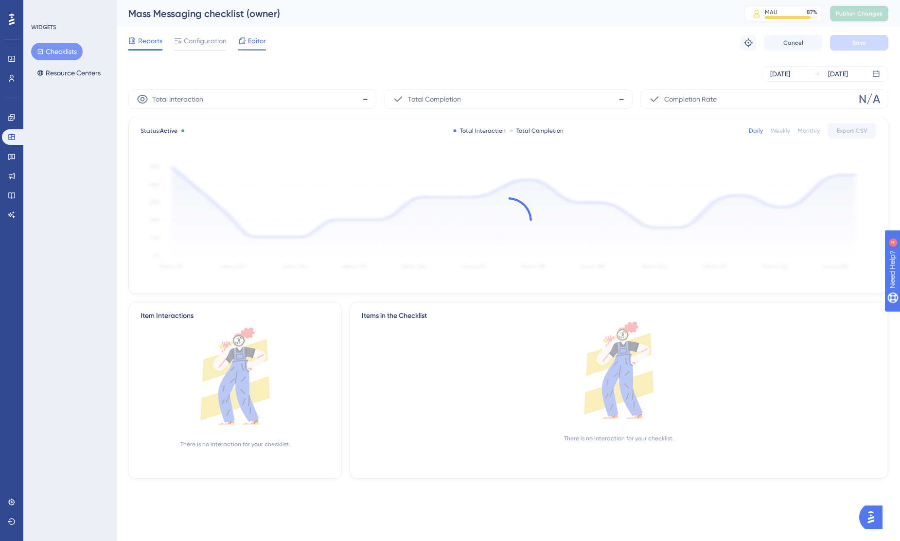
click at [258, 40] on span "Editor" at bounding box center [257, 41] width 18 height 12
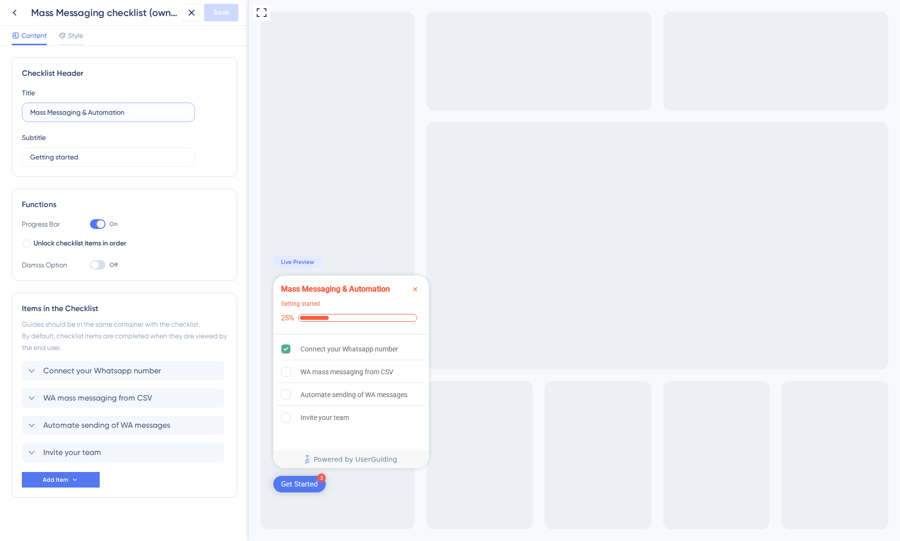
click at [111, 109] on input "Mass Messaging & Automation" at bounding box center [108, 112] width 157 height 11
click at [310, 302] on div "Getting started" at bounding box center [300, 304] width 39 height 10
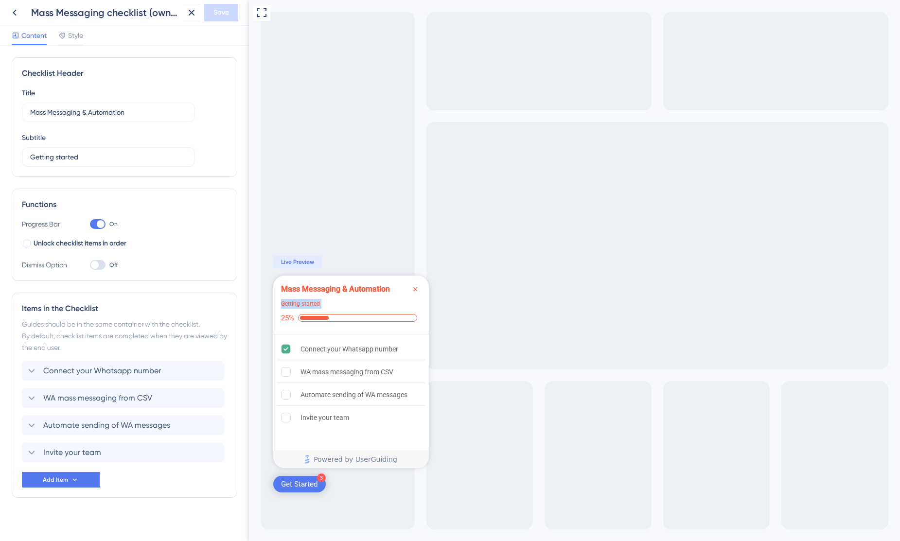
click at [310, 302] on div "Getting started" at bounding box center [300, 304] width 39 height 10
copy div "Getting started"
click at [372, 350] on div "Connect your Whatsapp number" at bounding box center [350, 349] width 98 height 12
drag, startPoint x: 403, startPoint y: 347, endPoint x: 294, endPoint y: 351, distance: 108.5
click at [294, 351] on div "Connect your Whatsapp number" at bounding box center [351, 349] width 148 height 22
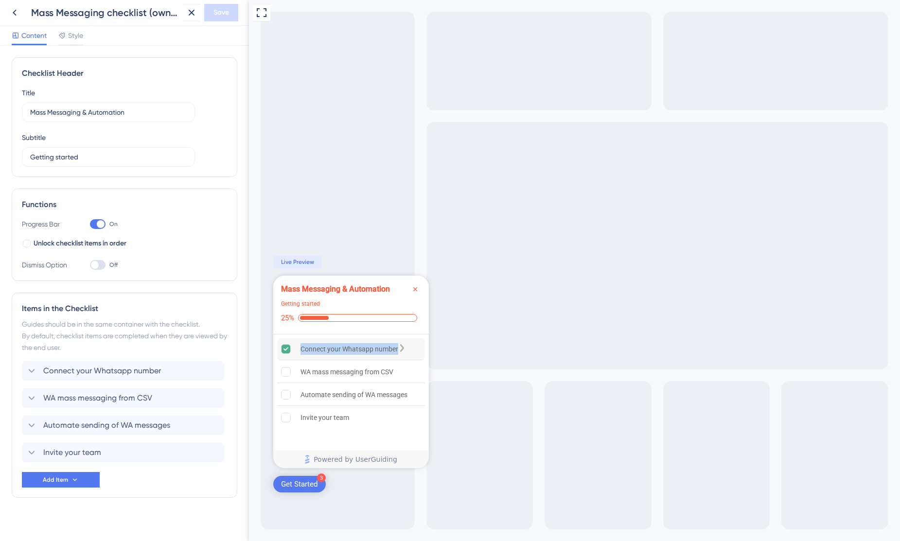
copy div "Connect your Whatsapp number"
click at [156, 400] on div "WA mass messaging from CSV Delete" at bounding box center [123, 398] width 202 height 19
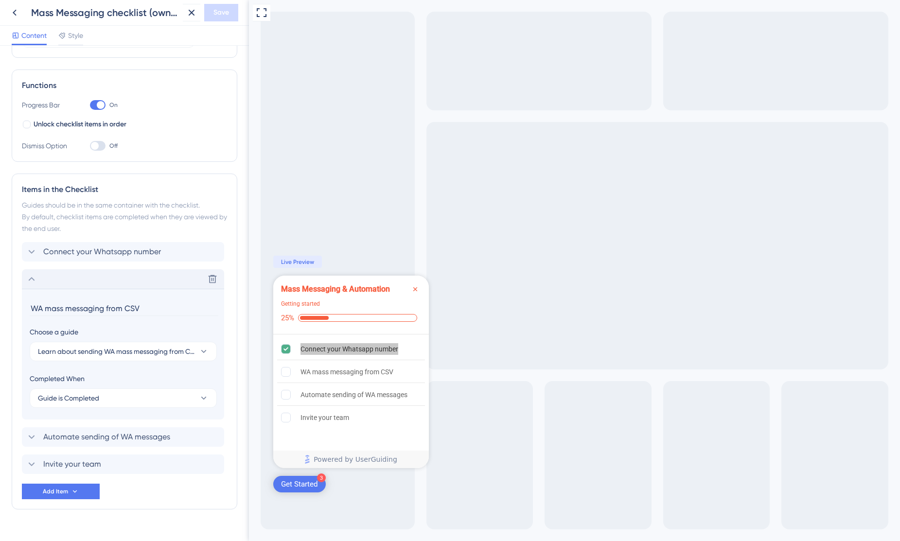
scroll to position [138, 0]
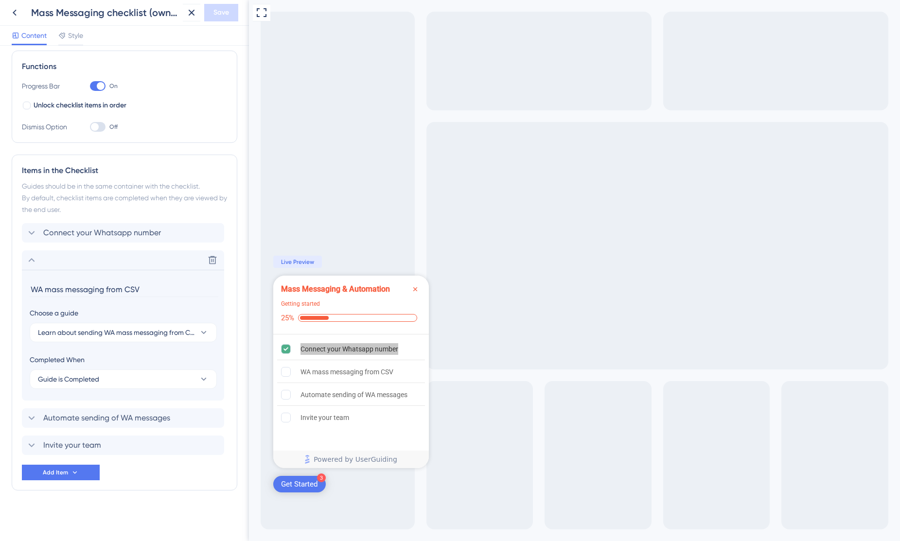
click at [126, 288] on input "WA mass messaging from CSV" at bounding box center [124, 289] width 189 height 15
click at [131, 335] on span "Learn about sending WA mass messaging from CSV" at bounding box center [116, 333] width 157 height 12
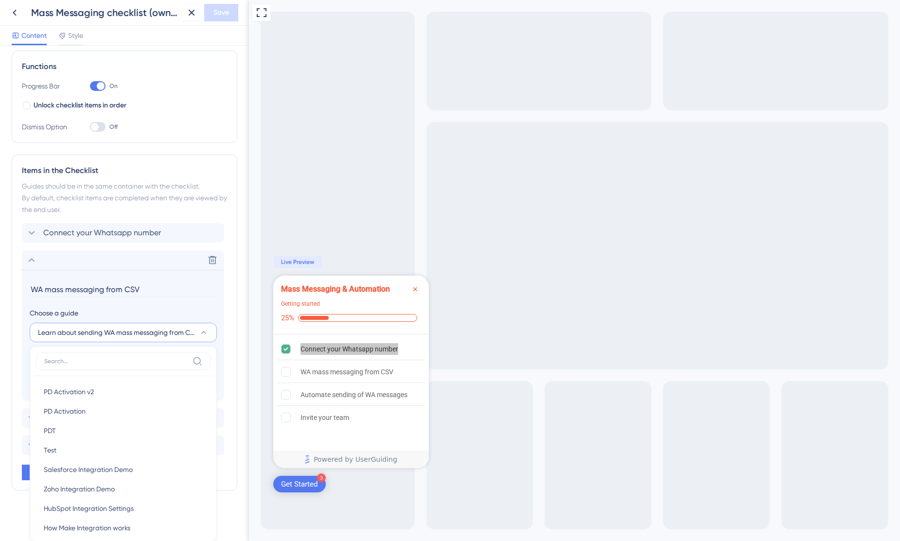
scroll to position [281, 0]
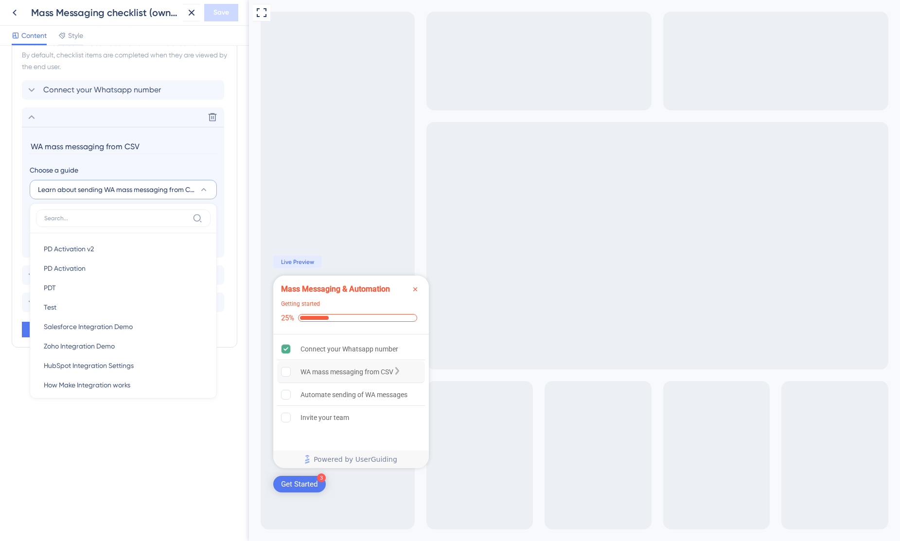
click at [319, 374] on div "WA mass messaging from CSV" at bounding box center [347, 372] width 93 height 12
click at [293, 372] on div "WA mass messaging from CSV is incomplete." at bounding box center [290, 372] width 19 height 10
click at [287, 370] on rect "WA mass messaging from CSV is incomplete." at bounding box center [286, 372] width 9 height 9
copy div "WA mass messaging from CSV"
drag, startPoint x: 402, startPoint y: 371, endPoint x: 300, endPoint y: 372, distance: 102.6
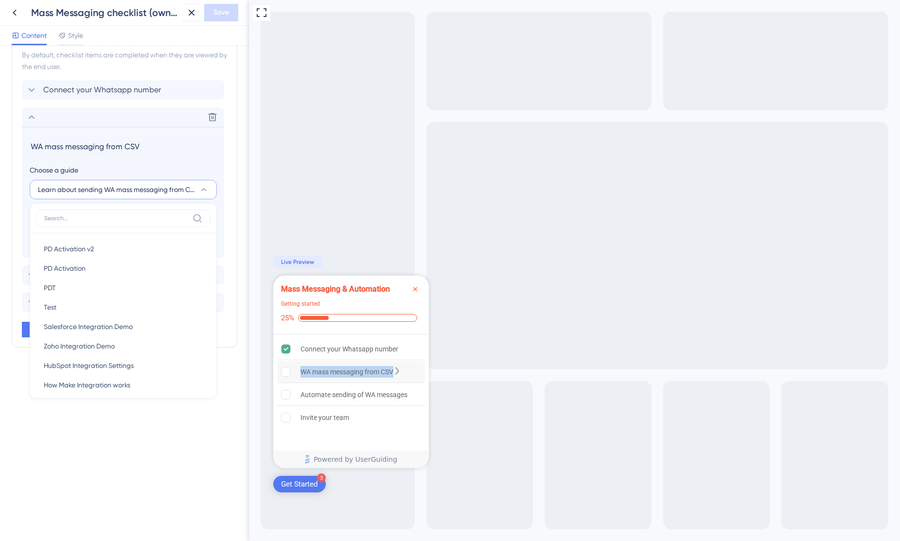
click at [300, 372] on div "WA mass messaging from CSV" at bounding box center [351, 372] width 148 height 22
drag, startPoint x: 410, startPoint y: 394, endPoint x: 301, endPoint y: 394, distance: 108.9
click at [301, 394] on div "Automate sending of WA messages" at bounding box center [351, 395] width 148 height 22
copy div "Automate sending of WA messages"
click at [140, 478] on div "Checklist Header Title Mass Messaging & Automation Subtitle Getting started Fun…" at bounding box center [124, 294] width 249 height 496
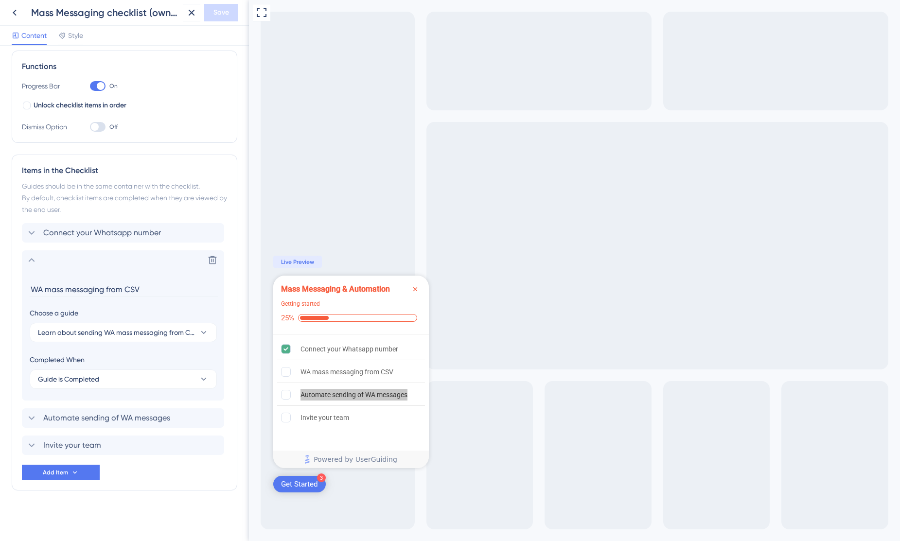
scroll to position [138, 0]
click at [98, 427] on div "Automate sending of WA messages Delete" at bounding box center [123, 418] width 202 height 19
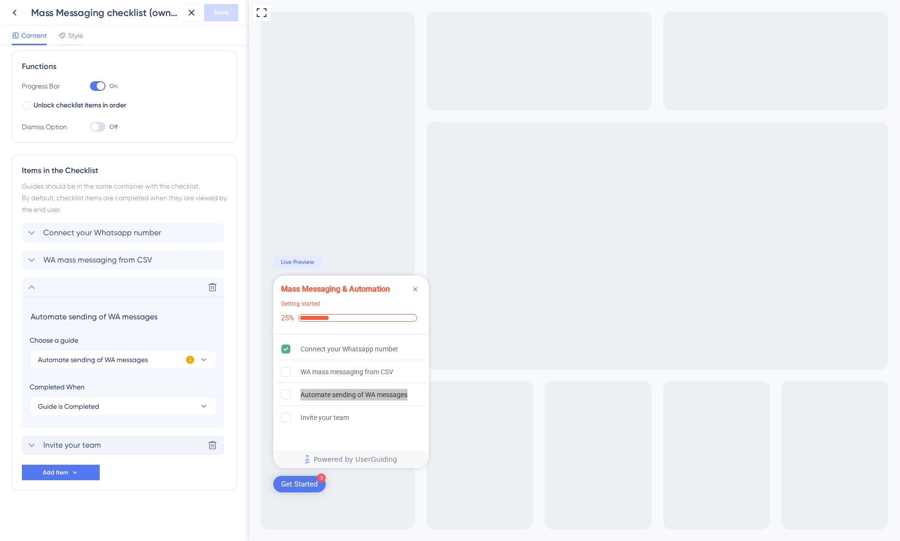
click at [101, 450] on div "Invite your team Delete" at bounding box center [123, 445] width 202 height 19
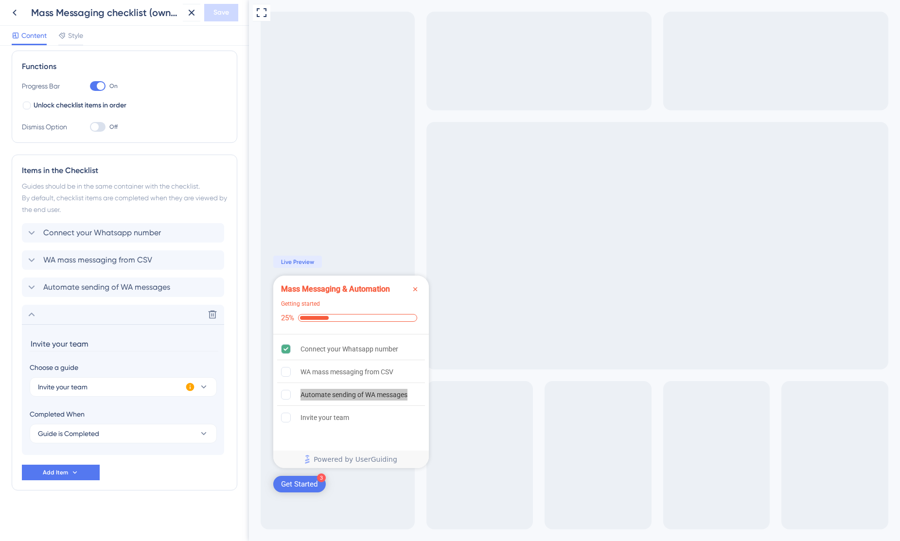
click at [87, 345] on input "Invite your team" at bounding box center [124, 344] width 189 height 15
click at [81, 265] on span "WA mass messaging from CSV" at bounding box center [97, 260] width 109 height 12
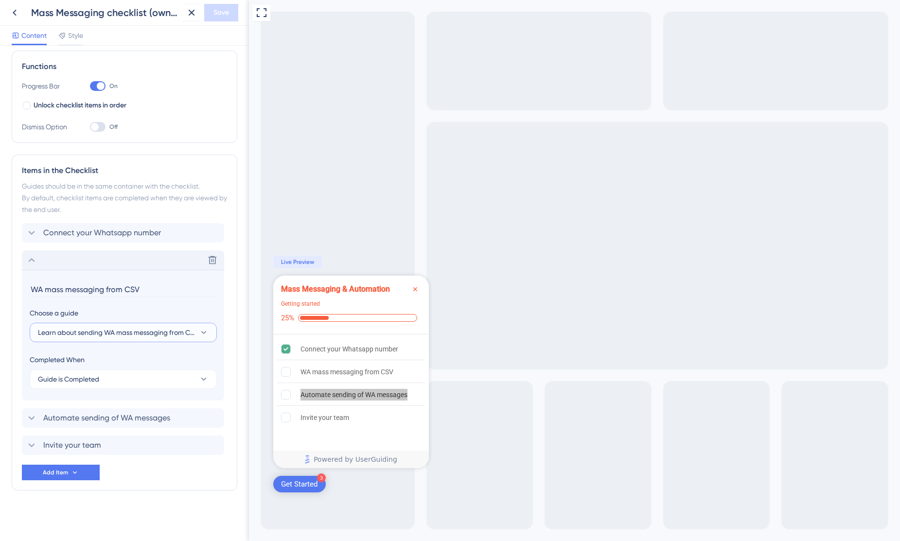
click at [103, 332] on span "Learn about sending WA mass messaging from CSV" at bounding box center [116, 333] width 157 height 12
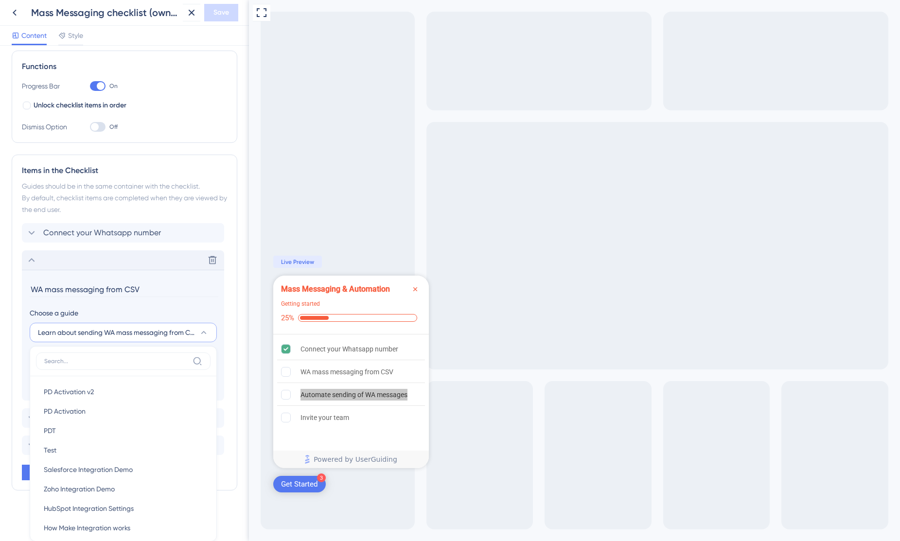
scroll to position [281, 0]
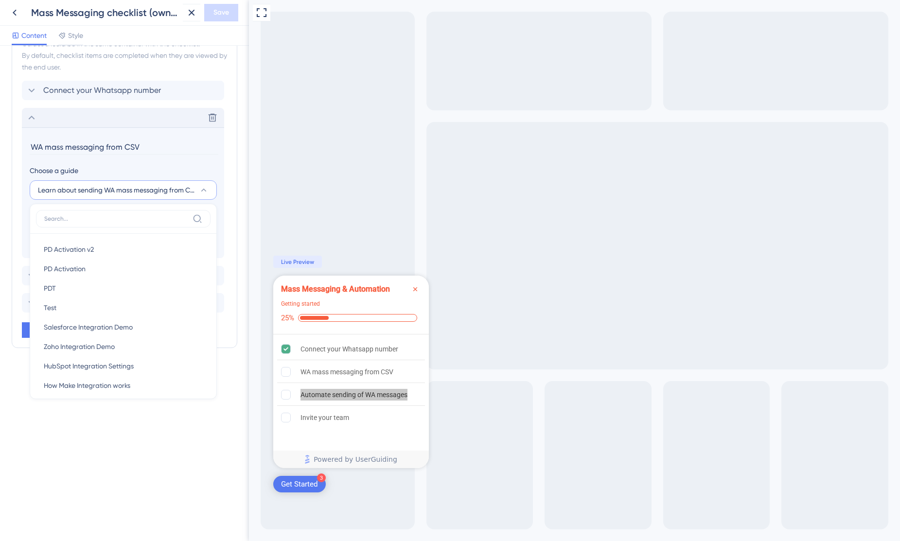
click at [112, 501] on div "Checklist Header Title Mass Messaging & Automation Subtitle Getting started Fun…" at bounding box center [124, 294] width 249 height 496
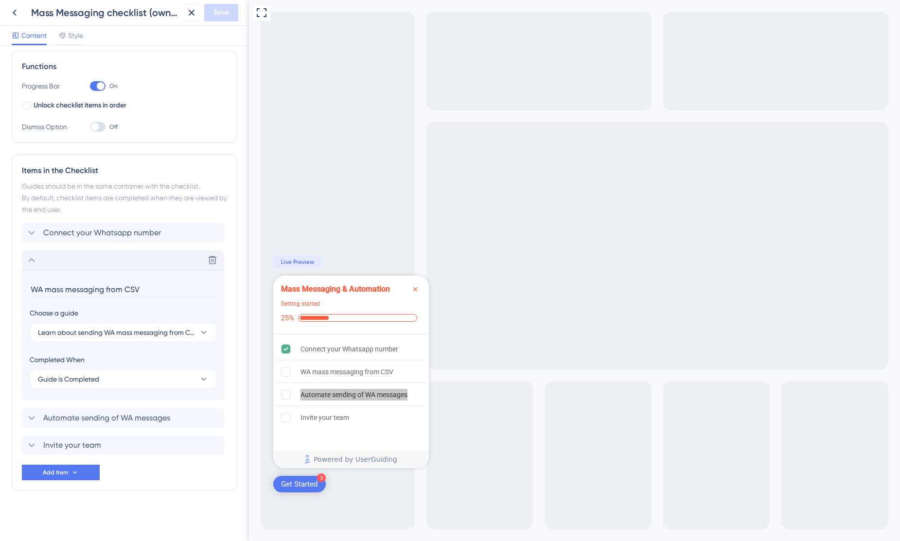
scroll to position [138, 0]
click at [132, 419] on span "Automate sending of WA messages" at bounding box center [106, 418] width 127 height 12
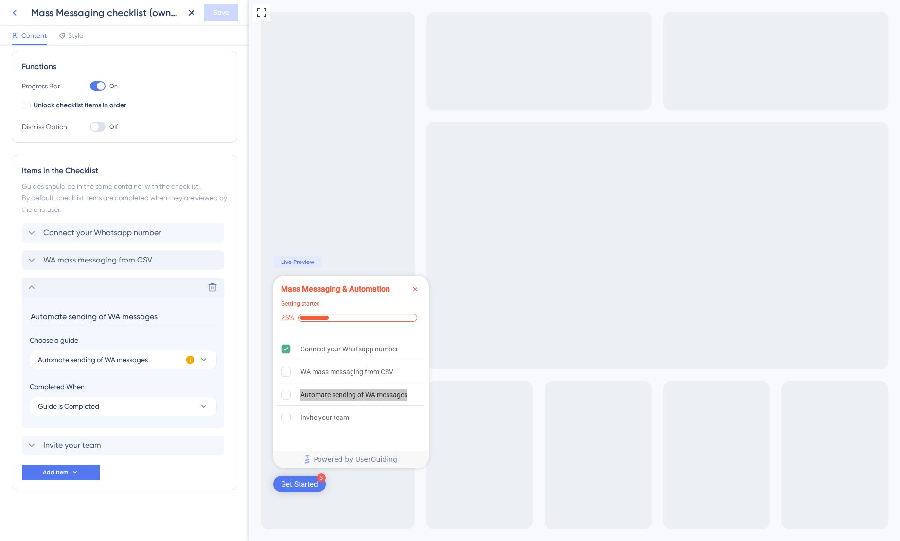
click at [13, 12] on icon at bounding box center [15, 13] width 12 height 12
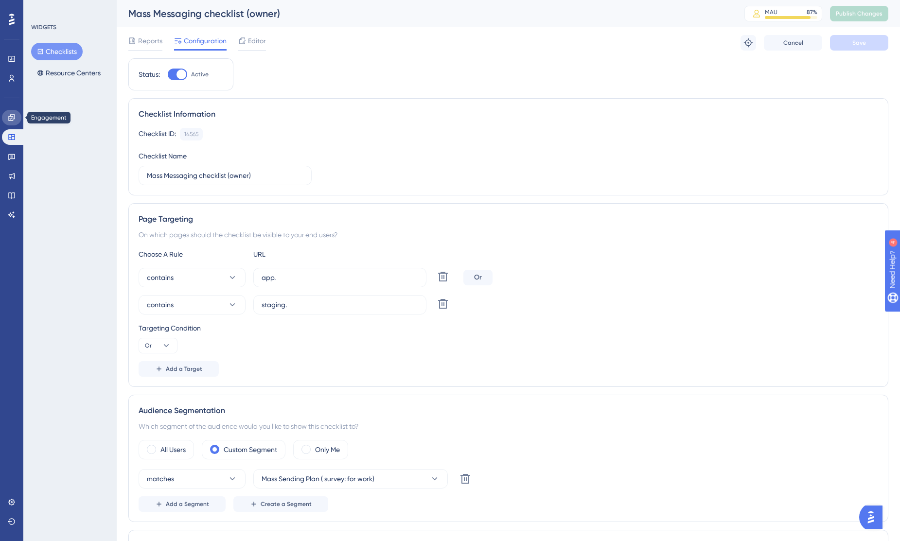
click at [12, 118] on icon at bounding box center [11, 117] width 6 height 6
click at [256, 42] on span "Editor" at bounding box center [257, 41] width 18 height 12
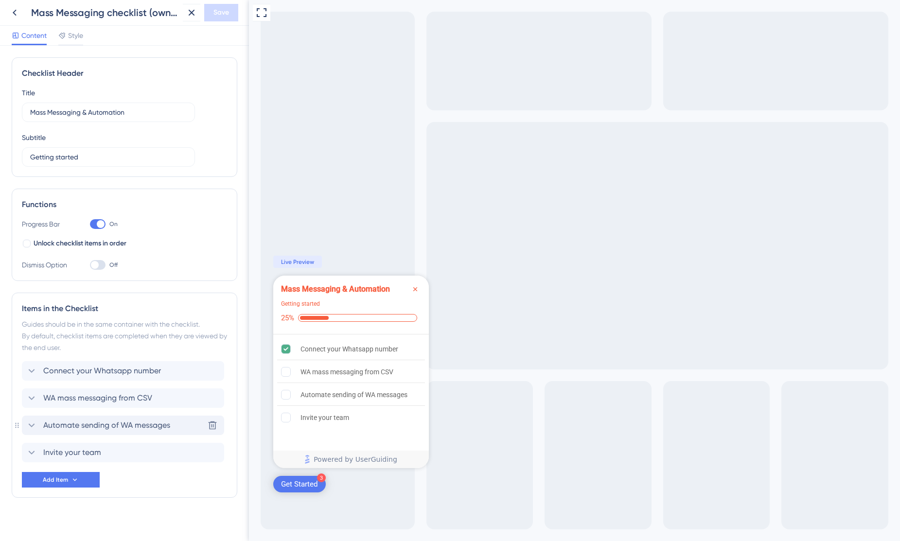
click at [130, 423] on span "Automate sending of WA messages" at bounding box center [106, 426] width 127 height 12
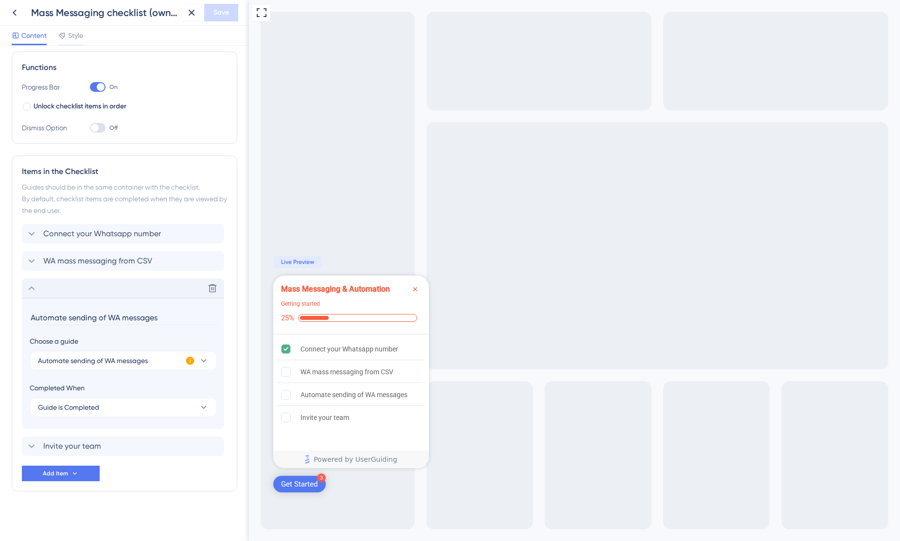
scroll to position [138, 0]
click at [11, 17] on icon at bounding box center [15, 13] width 12 height 12
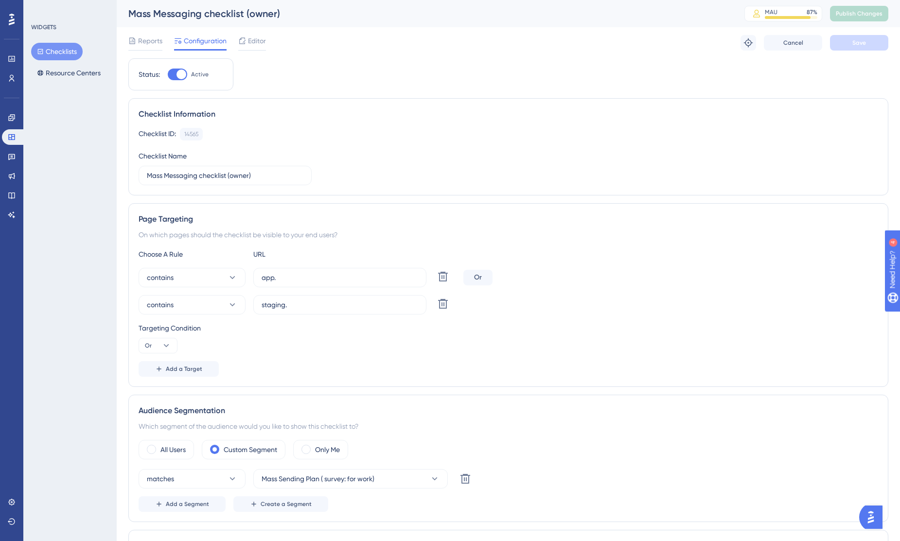
click at [58, 54] on button "Checklists" at bounding box center [57, 52] width 52 height 18
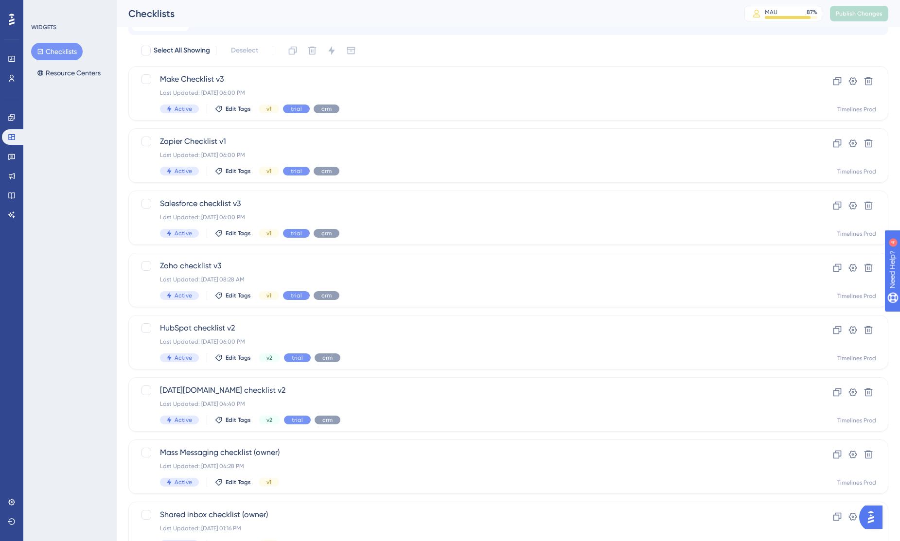
scroll to position [93, 0]
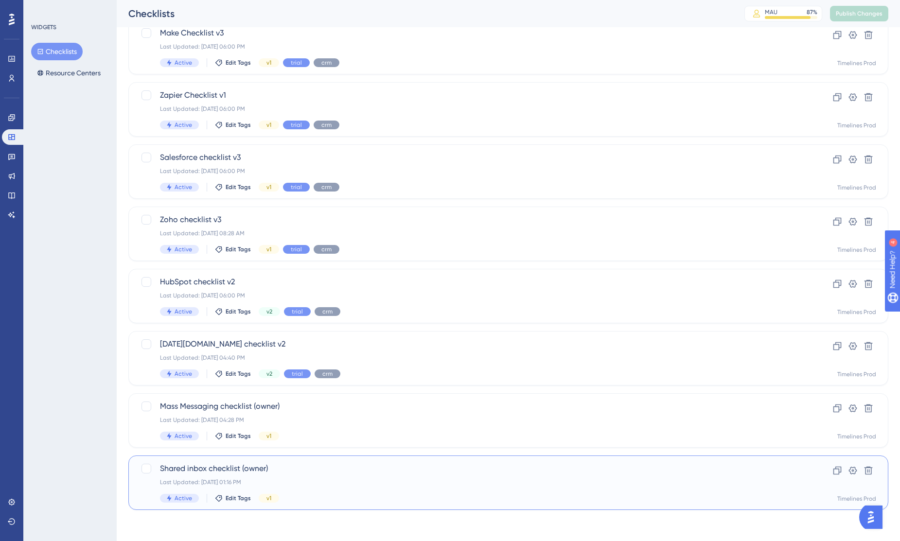
click at [222, 466] on span "Shared inbox checklist (owner)" at bounding box center [469, 469] width 619 height 12
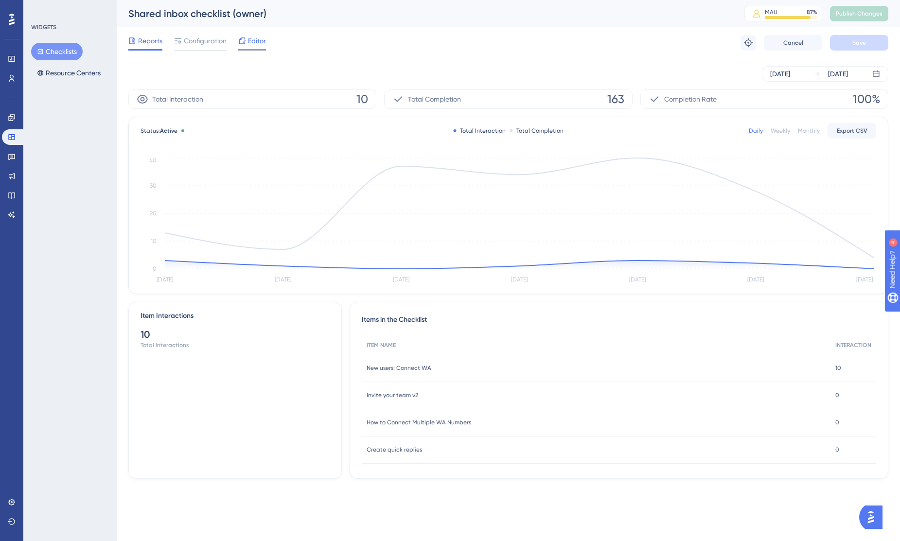
click at [256, 43] on span "Editor" at bounding box center [257, 41] width 18 height 12
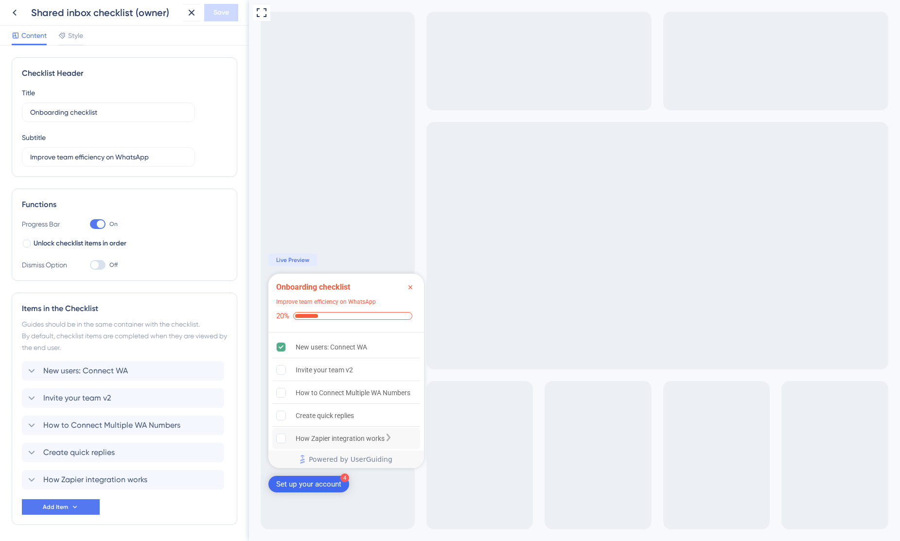
scroll to position [4, 0]
drag, startPoint x: 379, startPoint y: 344, endPoint x: 296, endPoint y: 343, distance: 82.7
click at [296, 343] on div "New users: Connect WA" at bounding box center [346, 344] width 148 height 22
click at [95, 396] on span "Invite your team v2" at bounding box center [77, 398] width 68 height 12
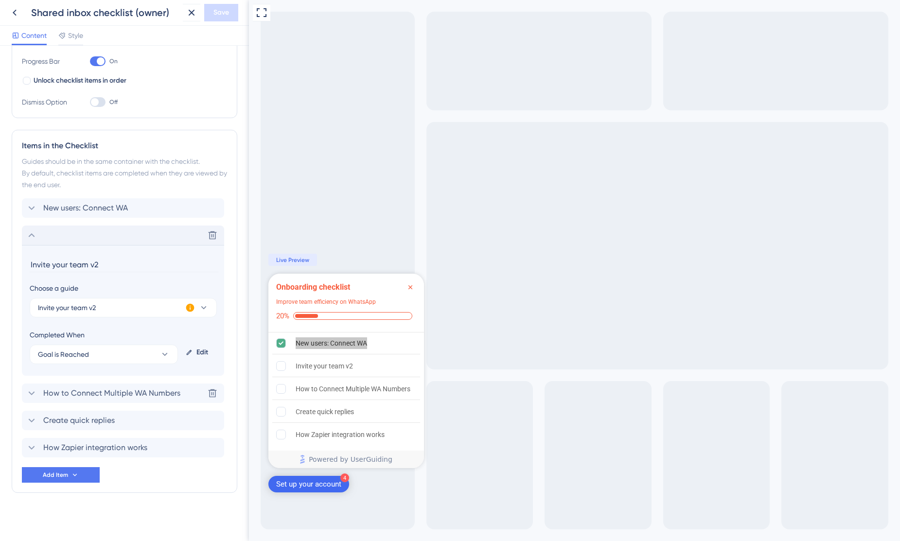
scroll to position [165, 0]
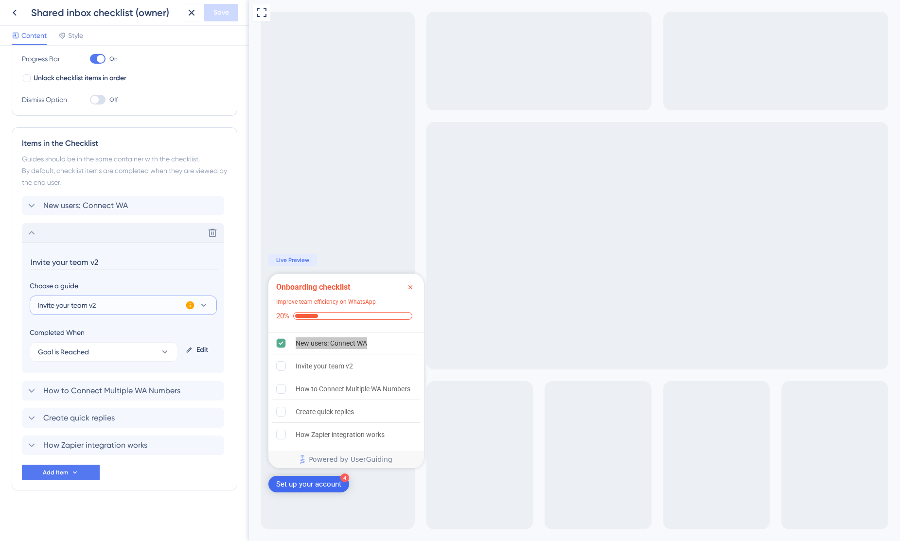
click at [110, 308] on button "Invite your team v2" at bounding box center [123, 305] width 187 height 19
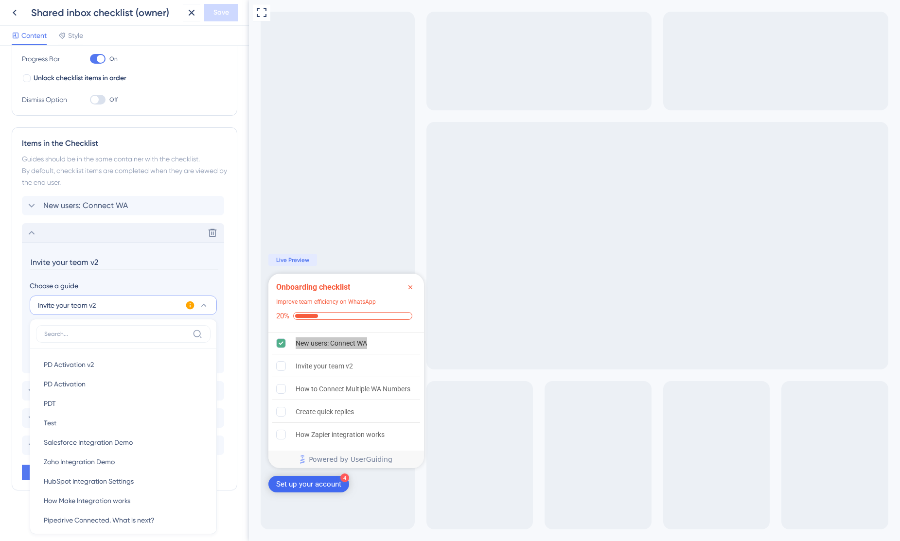
scroll to position [297, 0]
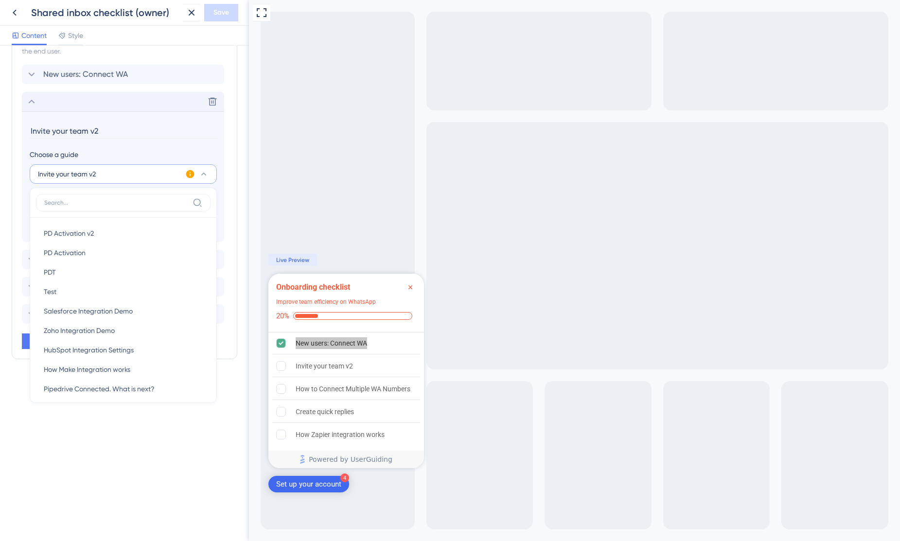
click at [114, 471] on div "Checklist Header Title Onboarding checklist Subtitle Improve team efficiency on…" at bounding box center [124, 294] width 249 height 496
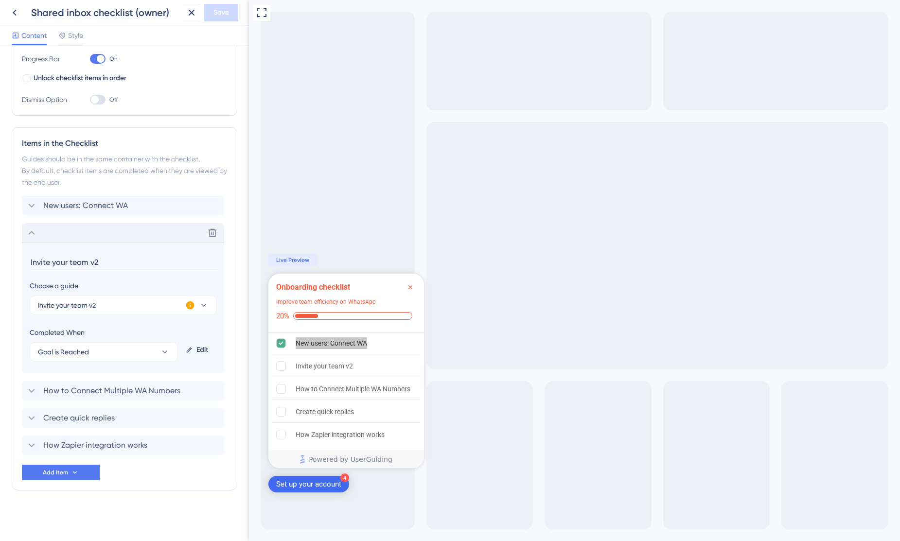
scroll to position [165, 0]
click at [133, 393] on span "How to Connect Multiple WA Numbers" at bounding box center [111, 391] width 137 height 12
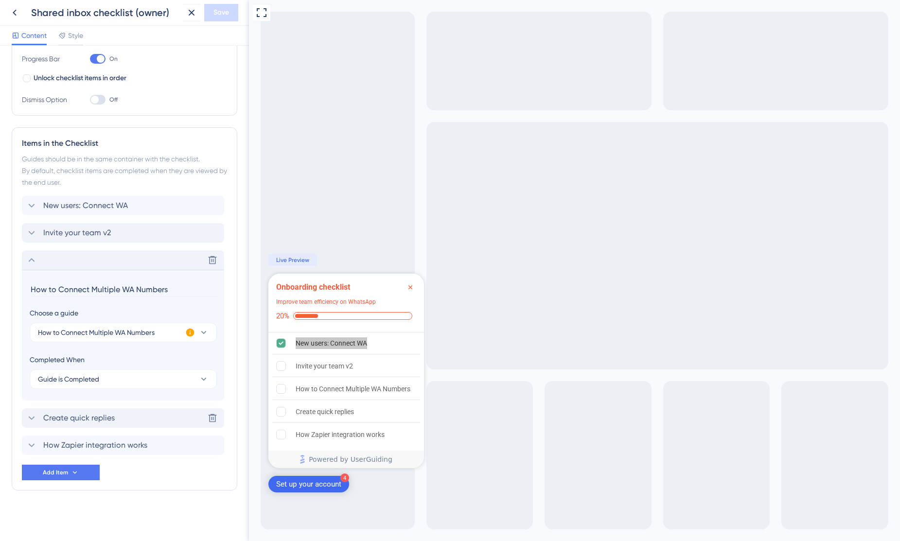
click at [106, 419] on span "Create quick replies" at bounding box center [78, 418] width 71 height 12
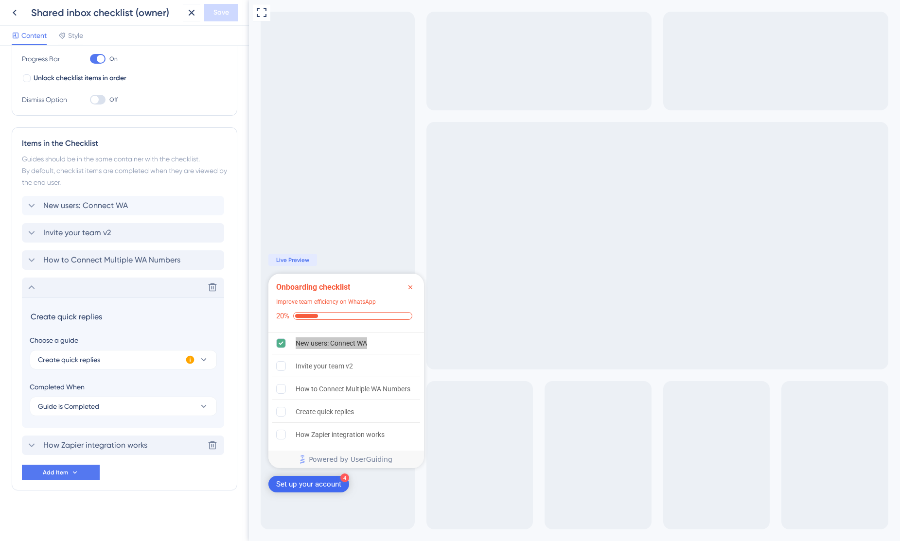
click at [115, 449] on span "How Zapier integration works" at bounding box center [95, 446] width 104 height 12
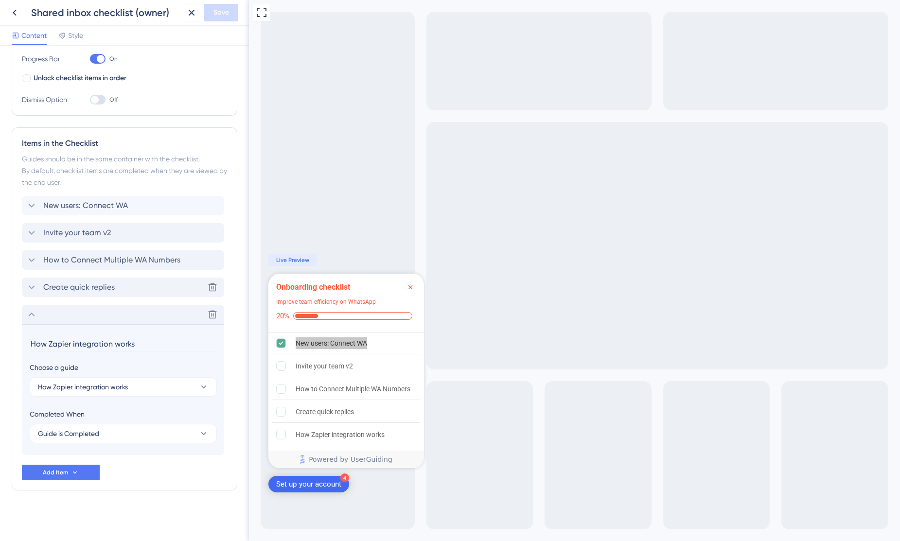
click at [219, 517] on div "Checklist Header Title Onboarding checklist Subtitle Improve team efficiency on…" at bounding box center [125, 211] width 226 height 638
drag, startPoint x: 142, startPoint y: 346, endPoint x: 13, endPoint y: 341, distance: 129.9
click at [13, 341] on div "Items in the Checklist Guides should be in the same container with the checklis…" at bounding box center [125, 308] width 226 height 363
click at [309, 299] on div "Improve team efficiency on WhatsApp" at bounding box center [326, 302] width 100 height 10
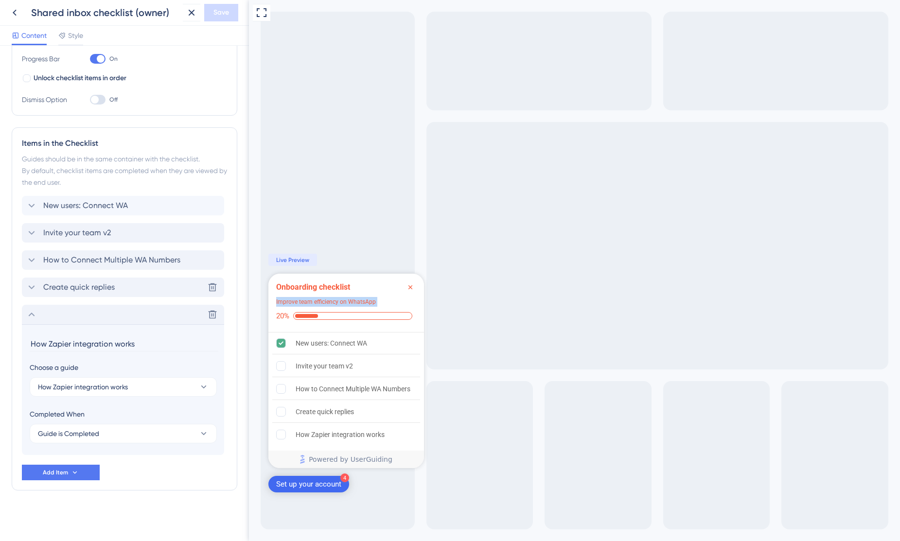
click at [309, 299] on div "Improve team efficiency on WhatsApp" at bounding box center [326, 302] width 100 height 10
copy div "Improve team efficiency on WhatsApp"
drag, startPoint x: 133, startPoint y: 12, endPoint x: 2, endPoint y: 8, distance: 131.4
click at [2, 8] on div "Shared inbox checklist (owner) Save" at bounding box center [124, 13] width 249 height 26
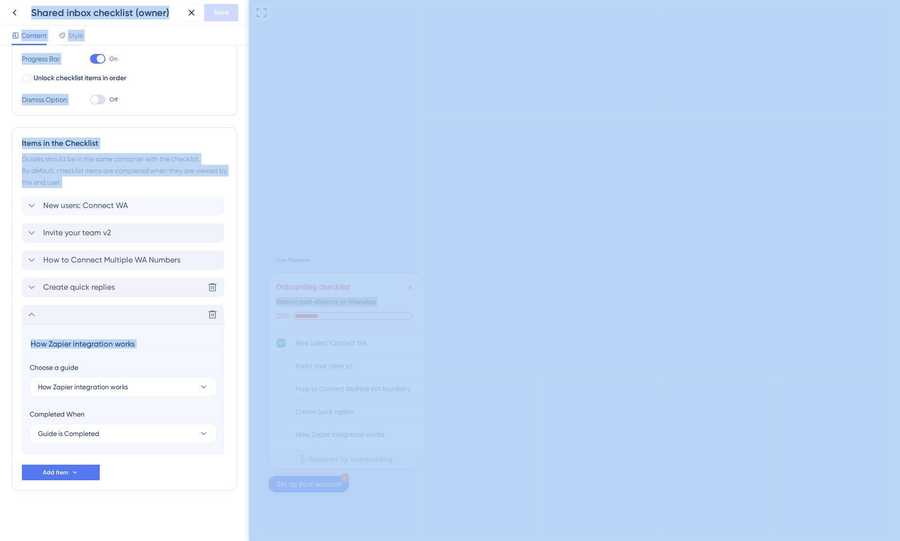
click at [145, 11] on div "Shared inbox checklist (owner)" at bounding box center [105, 13] width 148 height 14
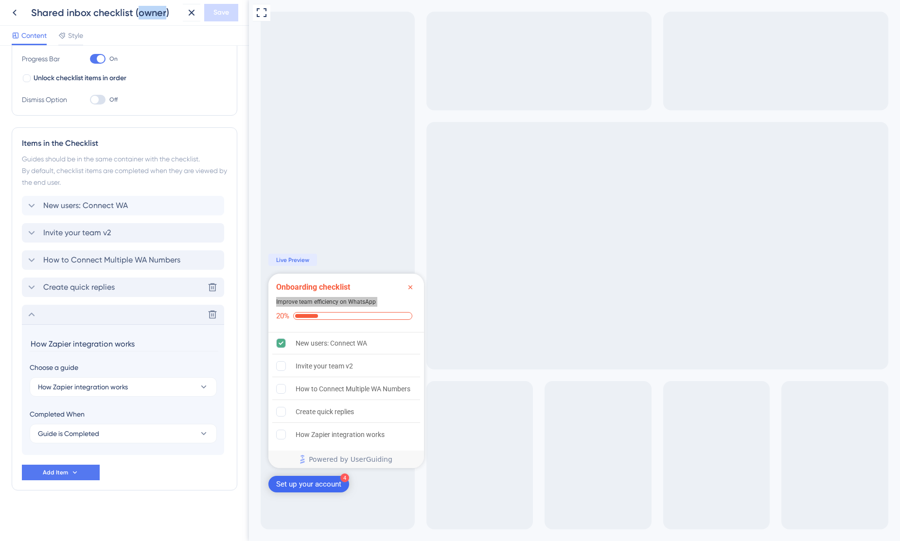
click at [145, 11] on div "Shared inbox checklist (owner)" at bounding box center [105, 13] width 148 height 14
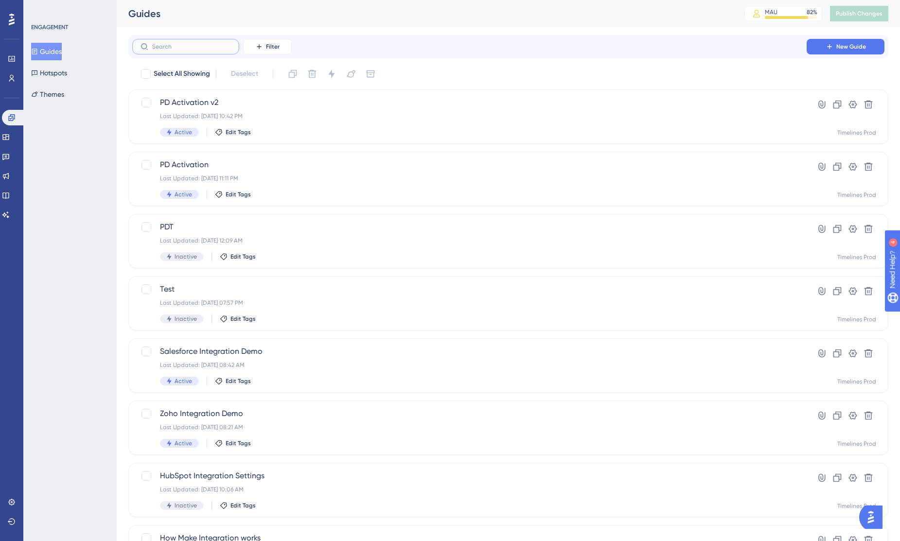
click at [189, 47] on input "text" at bounding box center [191, 46] width 79 height 7
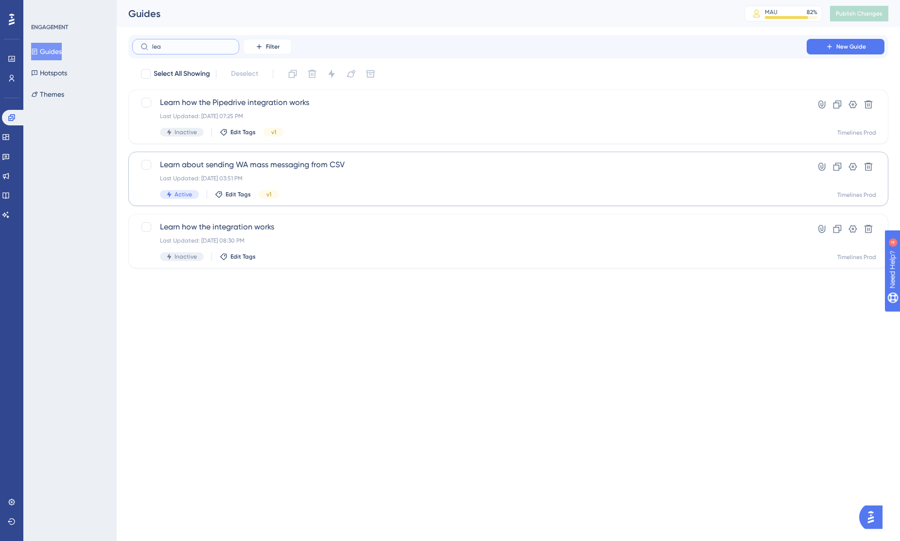
type input "lea"
click at [306, 165] on span "Learn about sending WA mass messaging from CSV" at bounding box center [469, 165] width 619 height 12
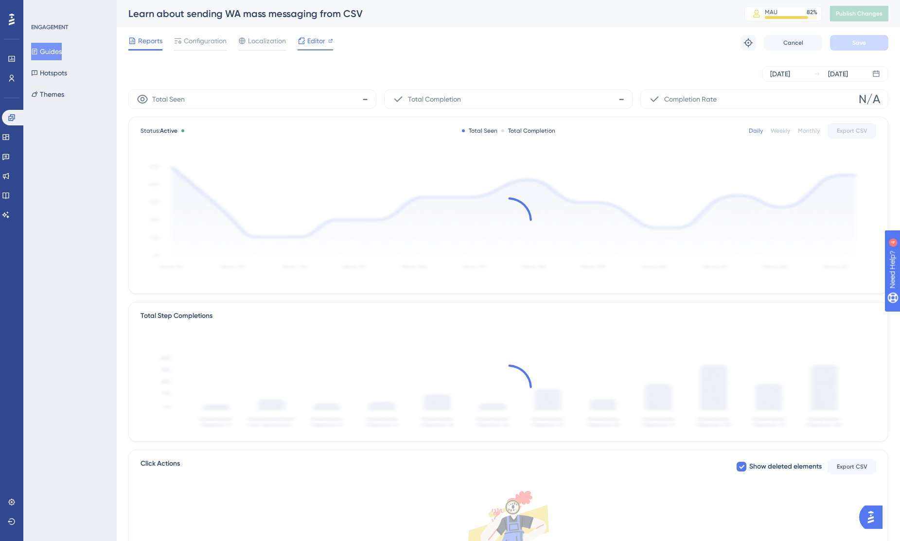
click at [314, 38] on span "Editor" at bounding box center [316, 41] width 18 height 12
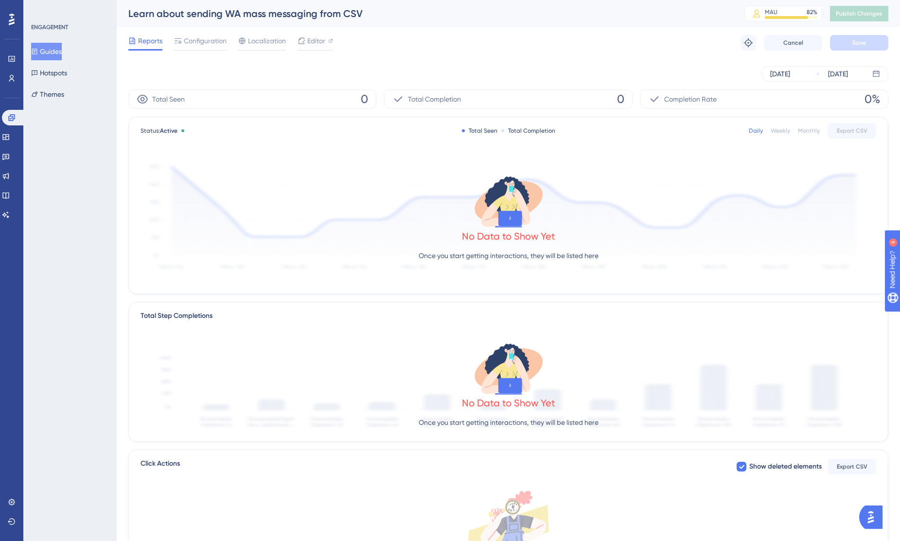
click at [62, 52] on button "Guides" at bounding box center [46, 52] width 31 height 18
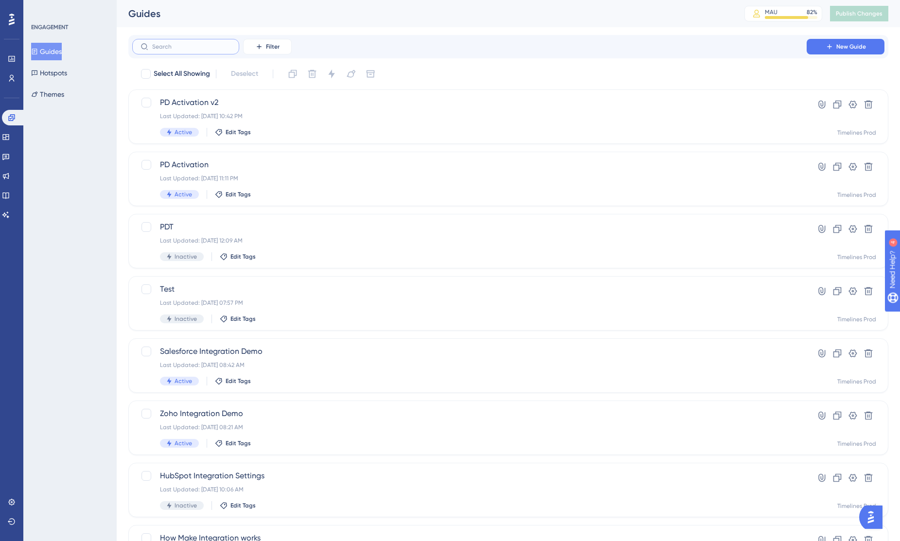
click at [208, 45] on input "text" at bounding box center [191, 46] width 79 height 7
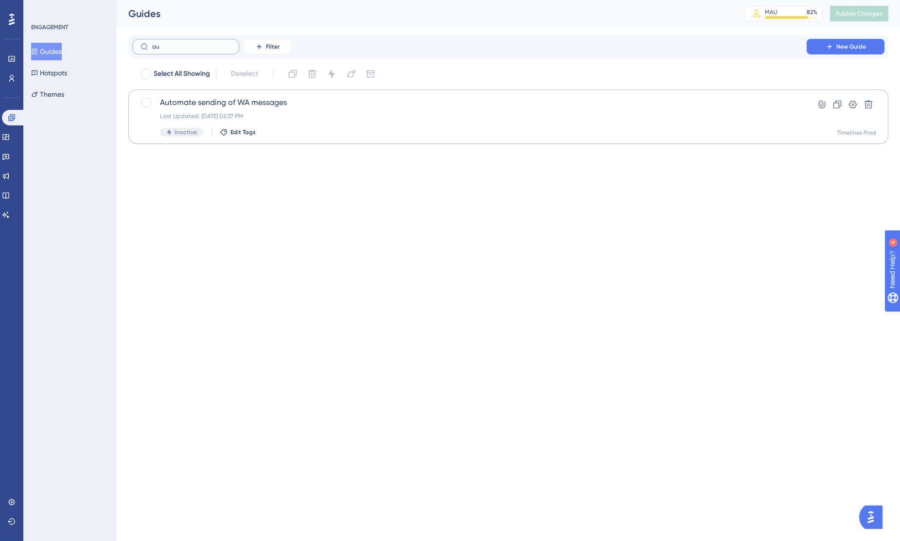
type input "au"
click at [228, 104] on span "Automate sending of WA messages" at bounding box center [469, 103] width 619 height 12
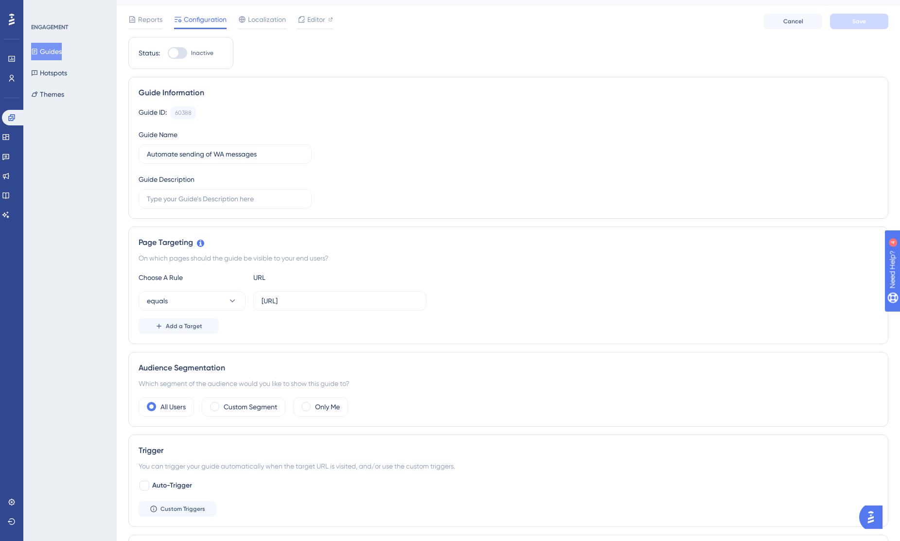
scroll to position [409, 0]
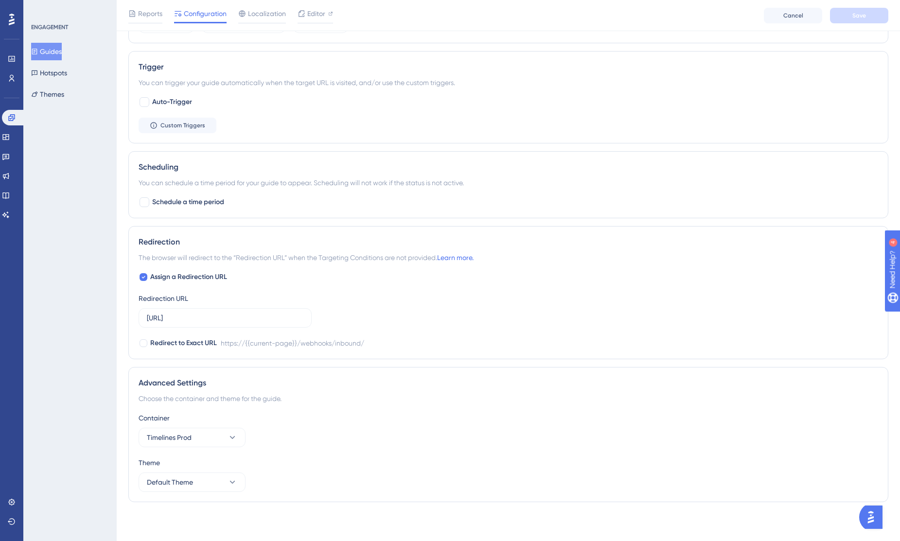
click at [56, 51] on button "Guides" at bounding box center [46, 52] width 31 height 18
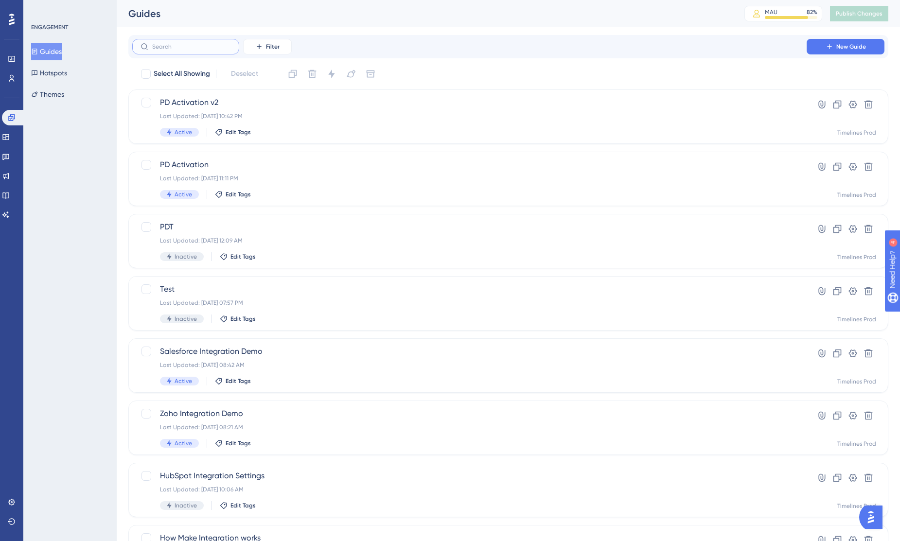
click at [196, 46] on input "text" at bounding box center [191, 46] width 79 height 7
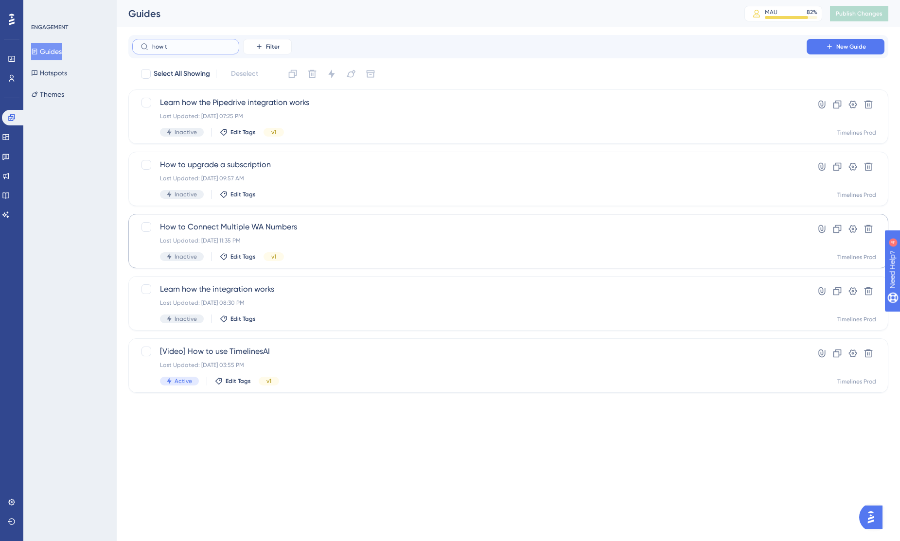
type input "how t"
click at [235, 226] on span "How to Connect Multiple WA Numbers" at bounding box center [469, 227] width 619 height 12
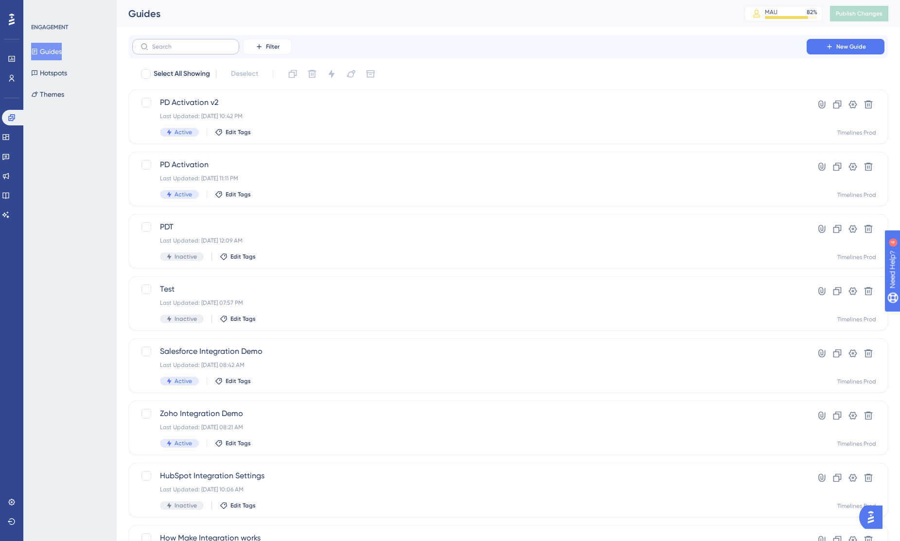
click at [210, 42] on label at bounding box center [185, 47] width 107 height 16
click at [210, 43] on input "text" at bounding box center [191, 46] width 79 height 7
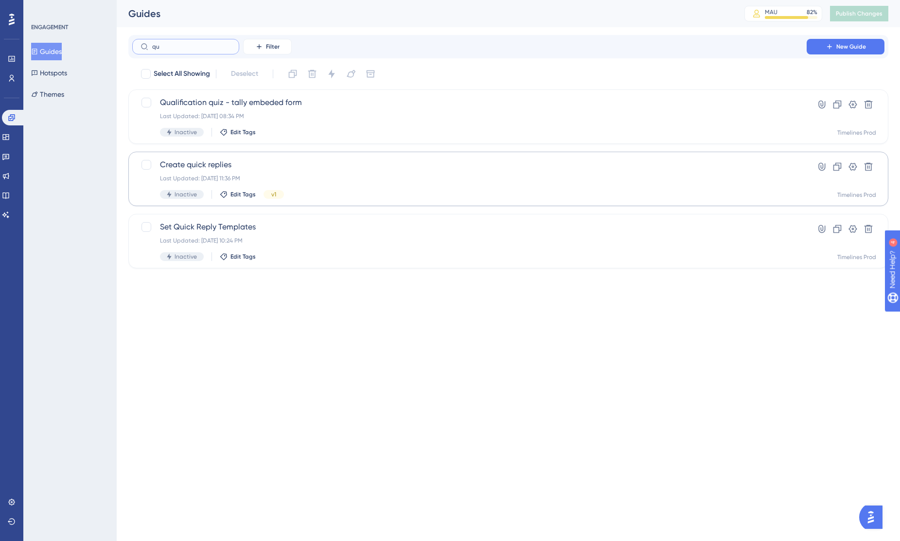
type input "qu"
click at [194, 166] on span "Create quick replies" at bounding box center [469, 165] width 619 height 12
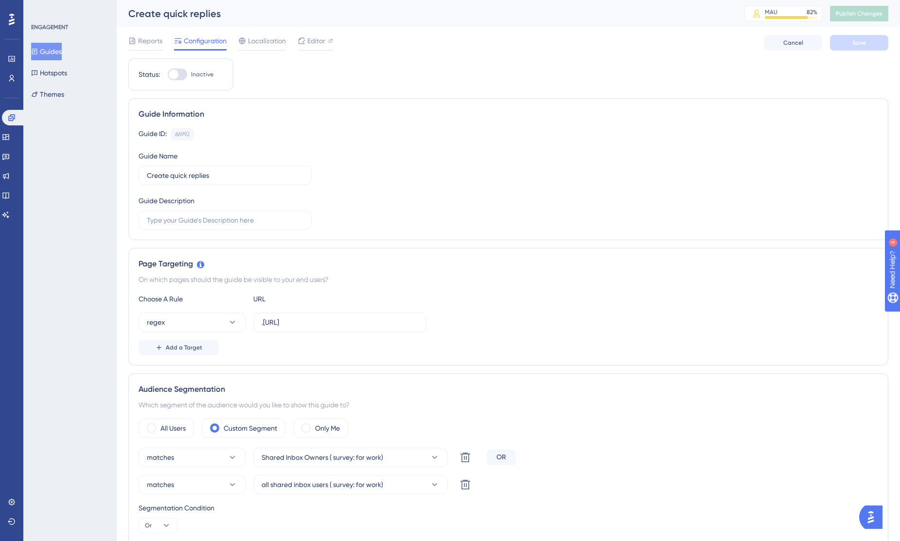
click at [59, 50] on button "Guides" at bounding box center [46, 52] width 31 height 18
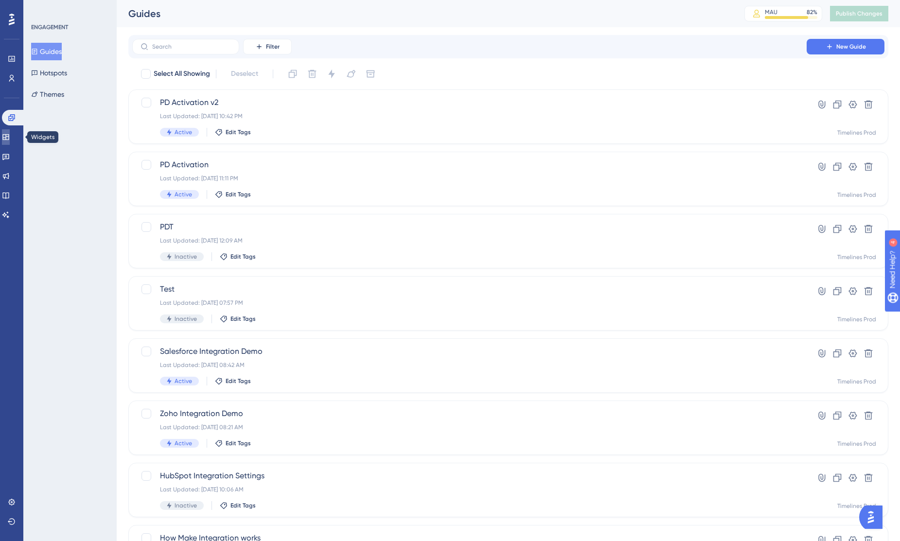
click at [10, 137] on icon at bounding box center [6, 137] width 8 height 8
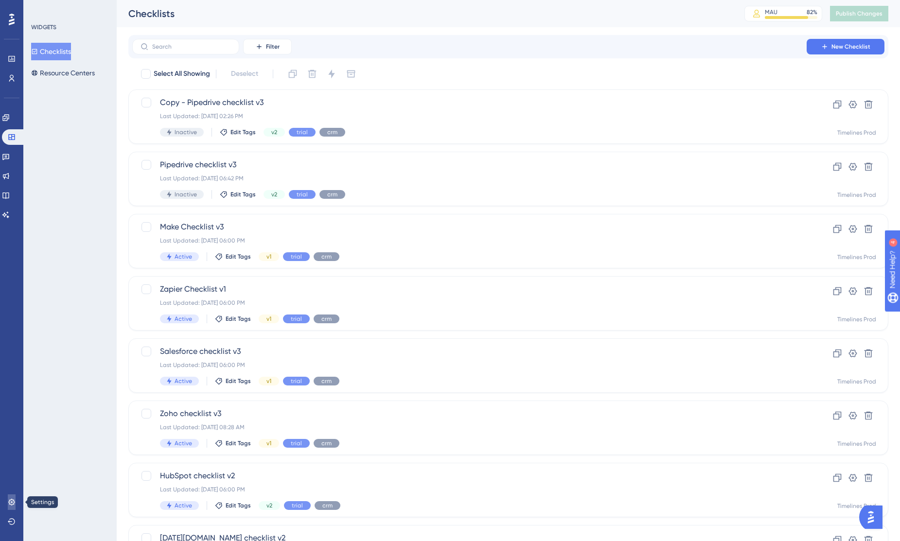
click at [14, 500] on icon at bounding box center [11, 502] width 6 height 6
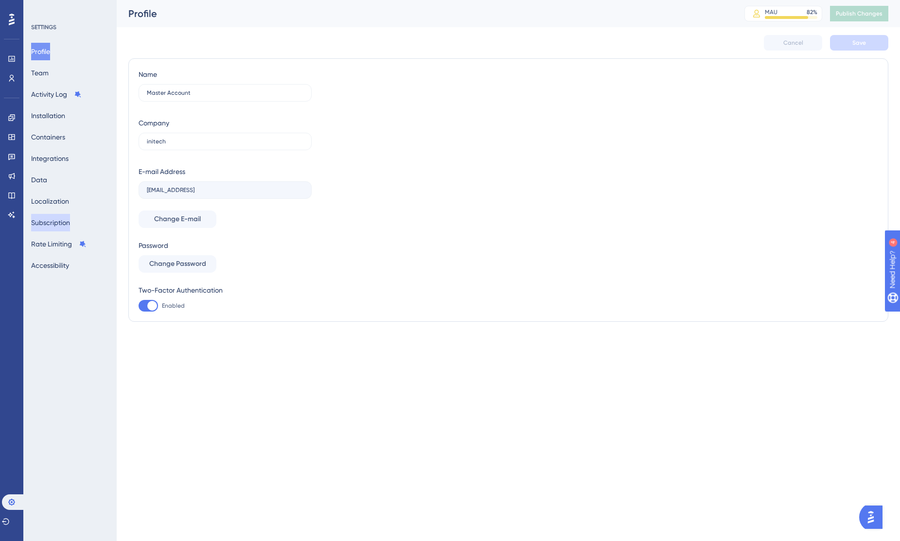
click at [62, 224] on button "Subscription" at bounding box center [50, 223] width 39 height 18
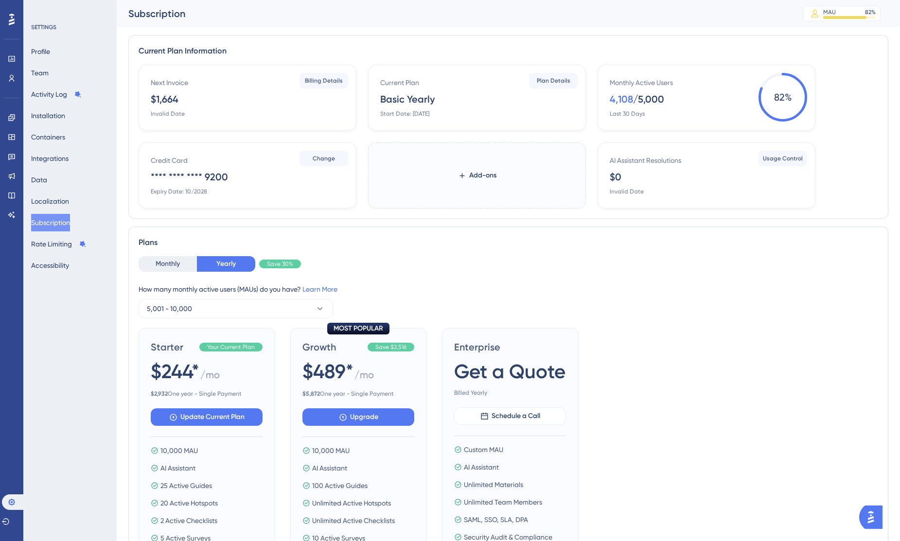
scroll to position [6, 0]
